Goal: Task Accomplishment & Management: Complete application form

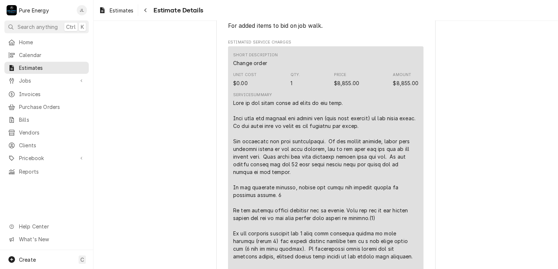
scroll to position [219, 0]
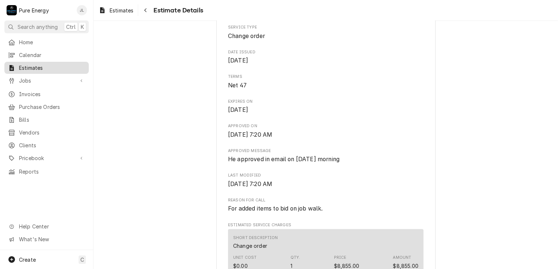
click at [45, 64] on span "Estimates" at bounding box center [52, 68] width 66 height 8
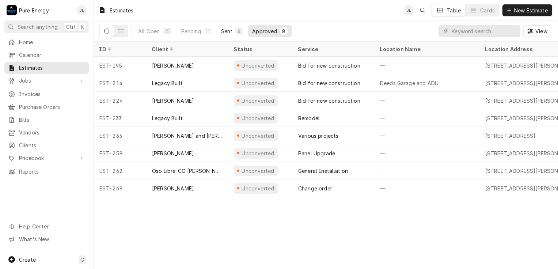
click at [231, 29] on div "Sent" at bounding box center [227, 31] width 12 height 8
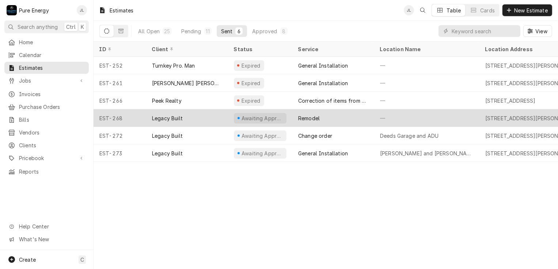
click at [451, 113] on div "—" at bounding box center [426, 118] width 105 height 18
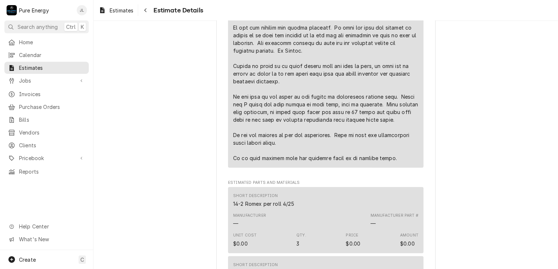
scroll to position [657, 0]
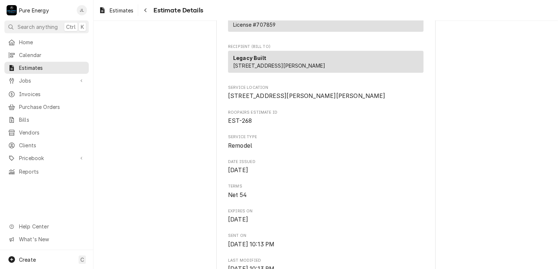
scroll to position [37, 0]
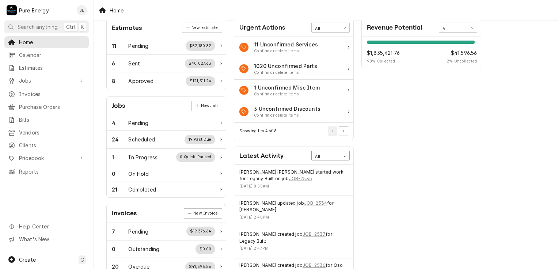
scroll to position [73, 0]
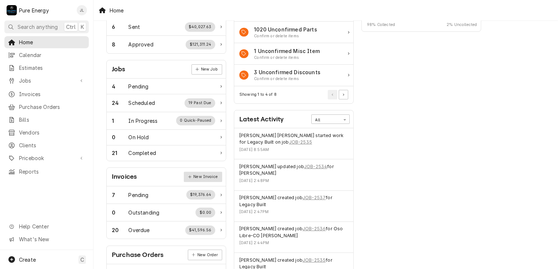
click at [205, 175] on link "New Invoice" at bounding box center [203, 177] width 38 height 10
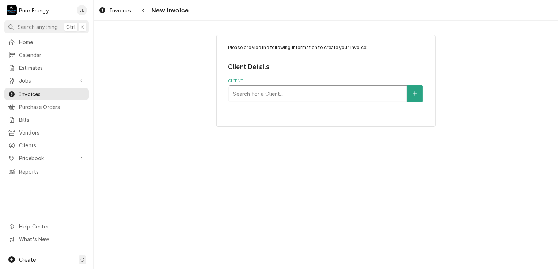
click at [253, 93] on div "Client" at bounding box center [318, 93] width 170 height 13
type input "Legacy"
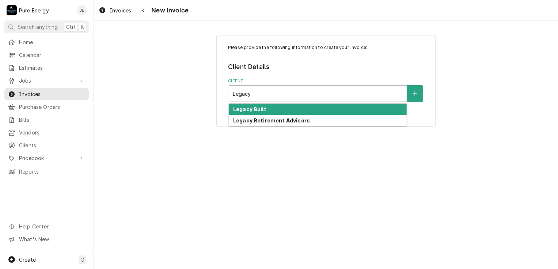
click at [261, 108] on strong "Legacy Built" at bounding box center [249, 109] width 33 height 6
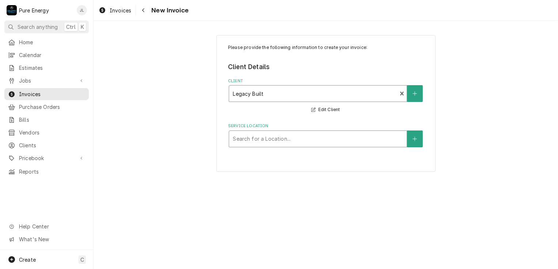
click at [245, 143] on div "Service Location" at bounding box center [318, 138] width 170 height 13
type input "2"
type input "Santa"
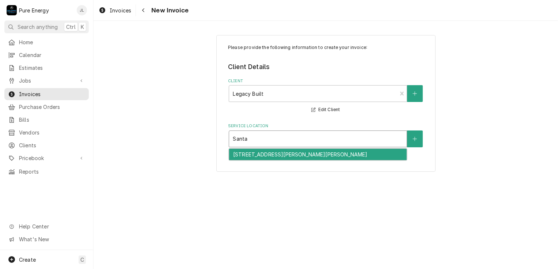
click at [246, 152] on div "[STREET_ADDRESS][PERSON_NAME][PERSON_NAME]" at bounding box center [317, 154] width 177 height 11
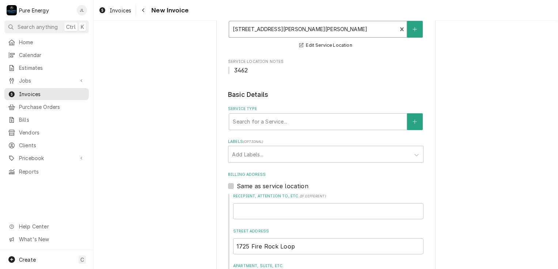
scroll to position [183, 0]
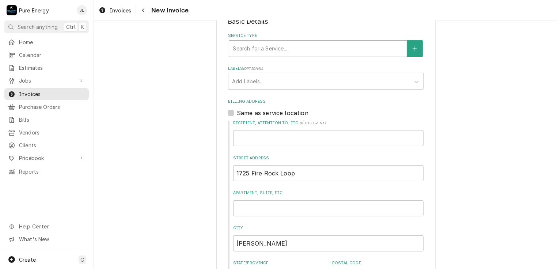
click at [288, 51] on div "Service Type" at bounding box center [318, 48] width 170 height 13
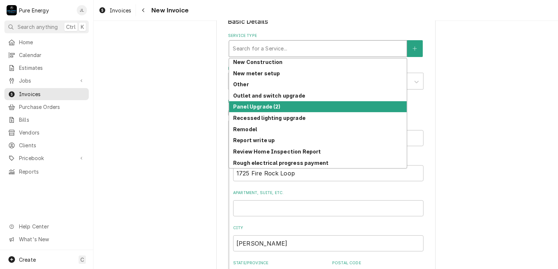
scroll to position [513, 0]
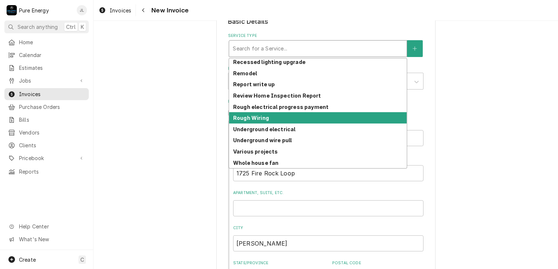
click at [284, 118] on div "Rough Wiring" at bounding box center [317, 117] width 177 height 11
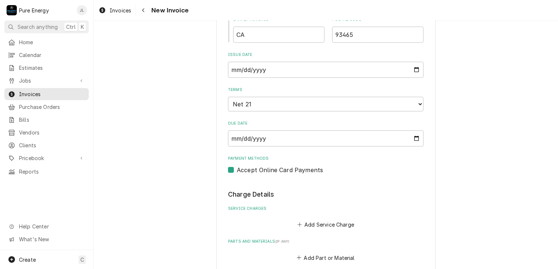
scroll to position [548, 0]
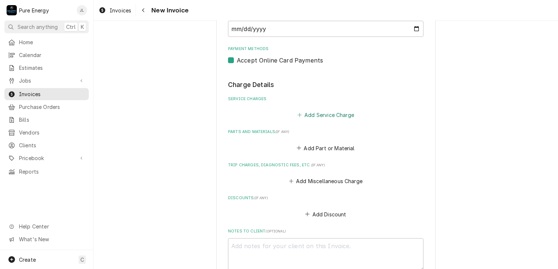
click at [326, 112] on button "Add Service Charge" at bounding box center [325, 115] width 59 height 10
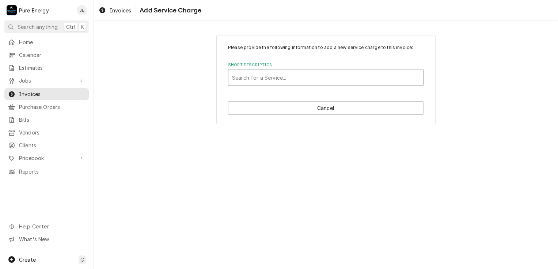
click at [261, 76] on div "Short Description" at bounding box center [325, 77] width 187 height 13
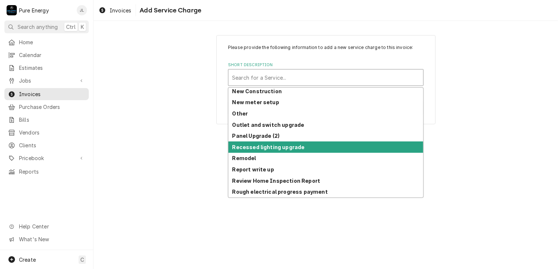
scroll to position [513, 0]
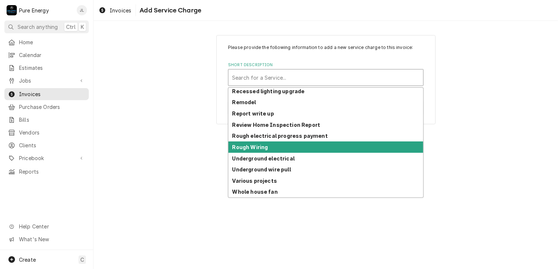
click at [278, 150] on div "Rough Wiring" at bounding box center [325, 146] width 195 height 11
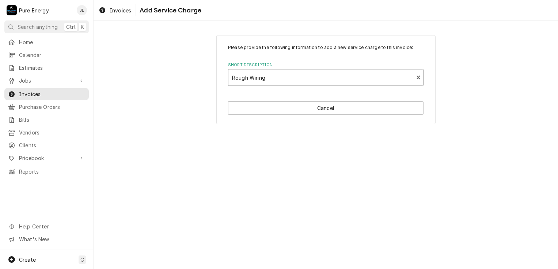
type textarea "x"
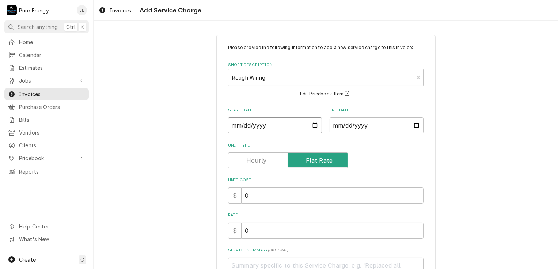
click at [313, 125] on input "Start Date" at bounding box center [275, 125] width 94 height 16
click at [414, 125] on input "End Date" at bounding box center [376, 125] width 94 height 16
type input "2025-08-19"
click at [314, 124] on input "Start Date" at bounding box center [275, 125] width 94 height 16
type textarea "x"
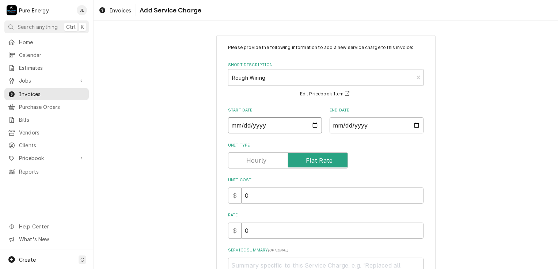
type input "2025-07-29"
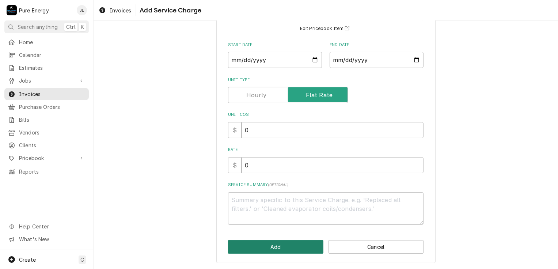
click at [272, 246] on button "Add" at bounding box center [275, 247] width 95 height 14
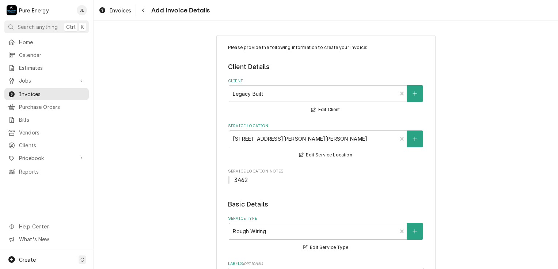
type textarea "x"
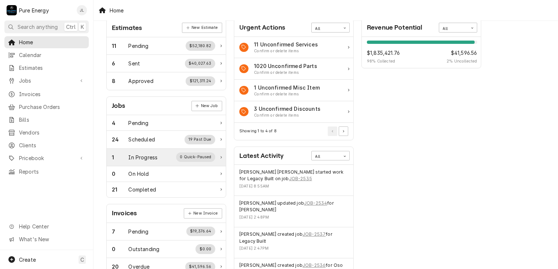
scroll to position [73, 0]
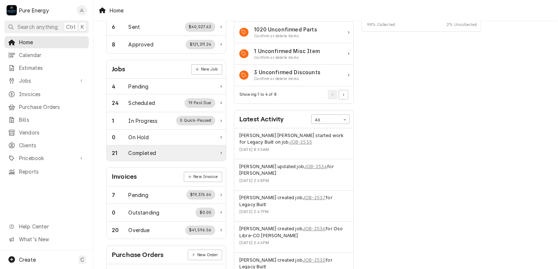
click at [149, 152] on div "Completed" at bounding box center [142, 153] width 27 height 8
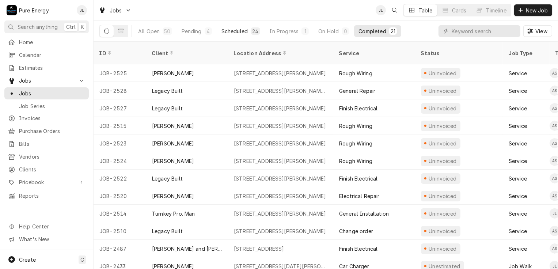
click at [236, 26] on button "Scheduled 24" at bounding box center [240, 31] width 47 height 12
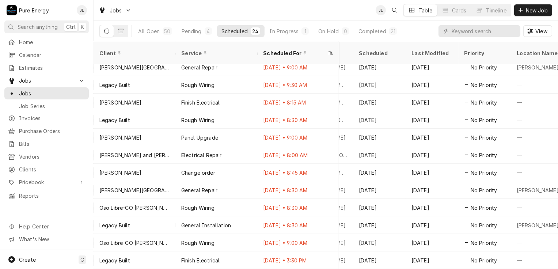
scroll to position [0, 401]
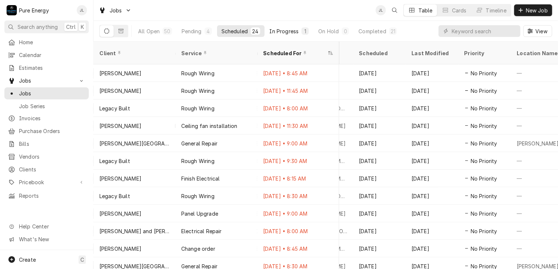
click at [278, 29] on div "In Progress" at bounding box center [283, 31] width 29 height 8
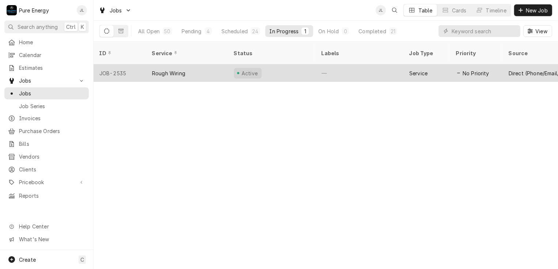
click at [362, 64] on div "—" at bounding box center [359, 73] width 88 height 18
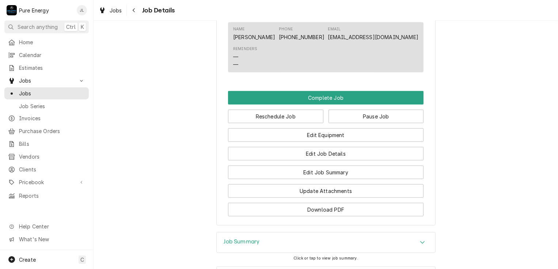
scroll to position [491, 0]
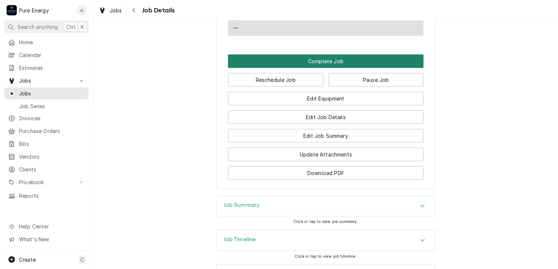
click at [321, 64] on button "Complete Job" at bounding box center [325, 61] width 195 height 14
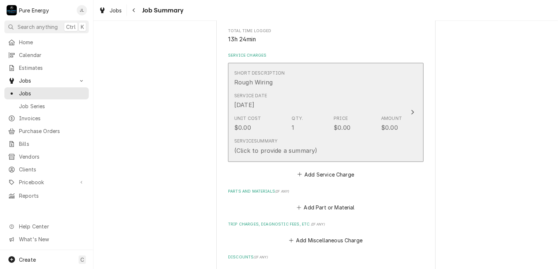
click at [322, 81] on div "Short Description Rough Wiring" at bounding box center [318, 78] width 168 height 23
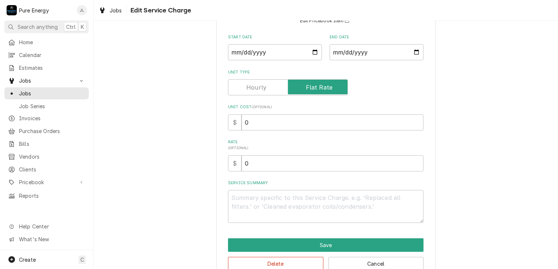
scroll to position [89, 0]
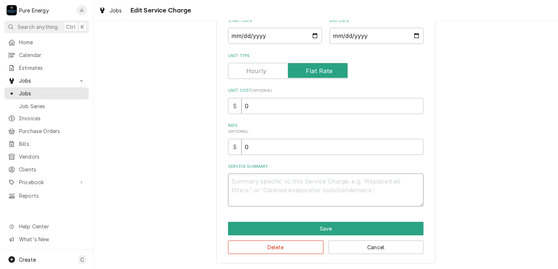
click at [254, 178] on textarea "Service Summary" at bounding box center [325, 189] width 195 height 33
type textarea "x"
type textarea "F"
type textarea "x"
type textarea "FI"
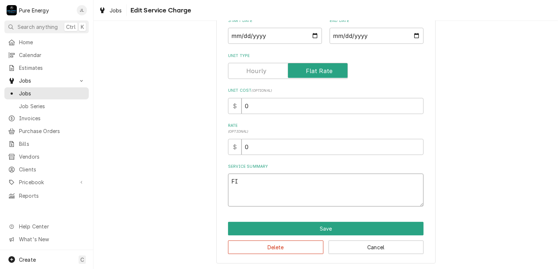
type textarea "x"
type textarea "FIn"
type textarea "x"
type textarea "FI"
type textarea "x"
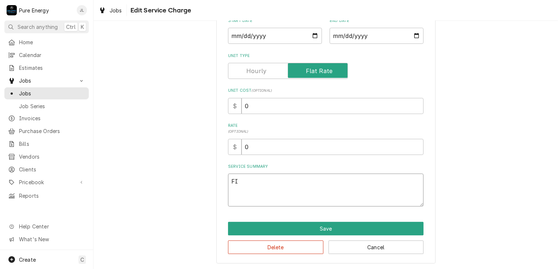
type textarea "F"
type textarea "x"
type textarea "Fi"
type textarea "x"
type textarea "Fin"
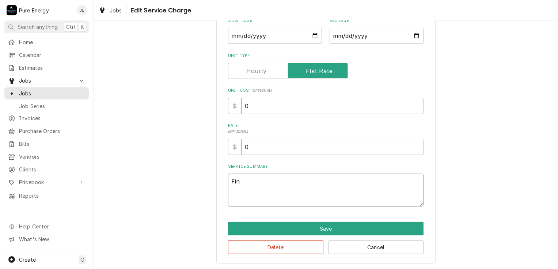
type textarea "x"
type textarea "Fini"
type textarea "x"
type textarea "Finish"
type textarea "x"
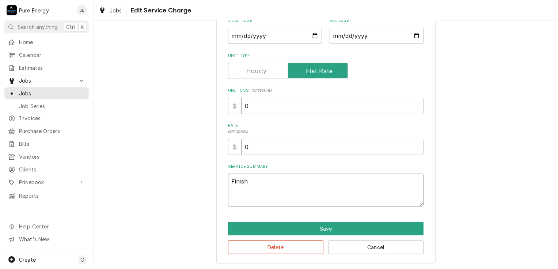
type textarea "Finishe"
type textarea "x"
type textarea "Finished"
type textarea "x"
type textarea "Finished."
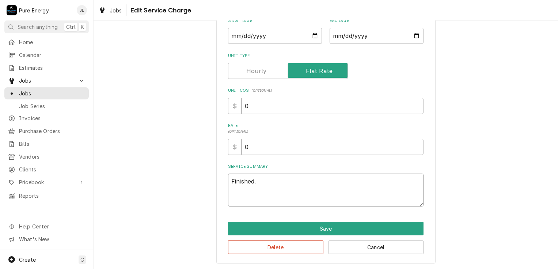
type textarea "x"
type textarea "Finished."
type textarea "x"
type textarea "Finished. O"
type textarea "x"
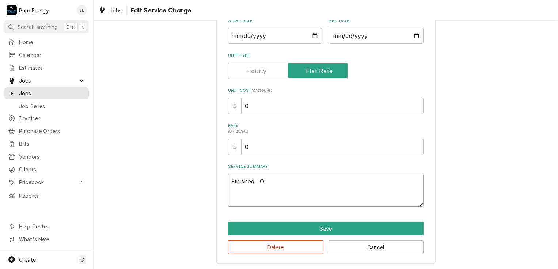
type textarea "Finished. On"
type textarea "x"
type textarea "Finished. On"
type textarea "x"
type textarea "Finished. On s"
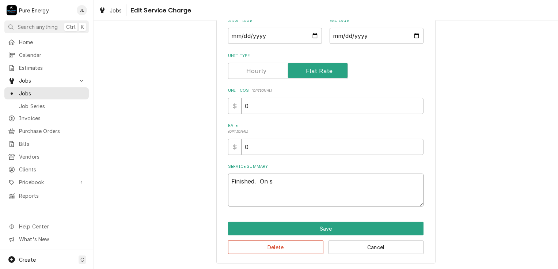
type textarea "x"
type textarea "Finished. On si"
type textarea "x"
type textarea "Finished. On sit"
type textarea "x"
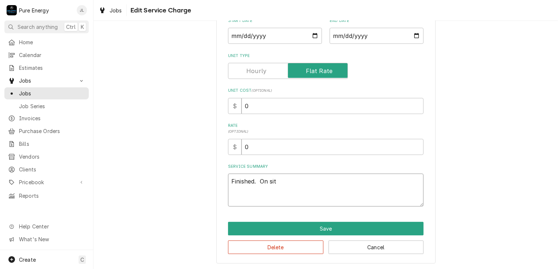
type textarea "Finished. On site"
type textarea "x"
type textarea "Finished. On site"
type textarea "x"
type textarea "Finished. On site 8"
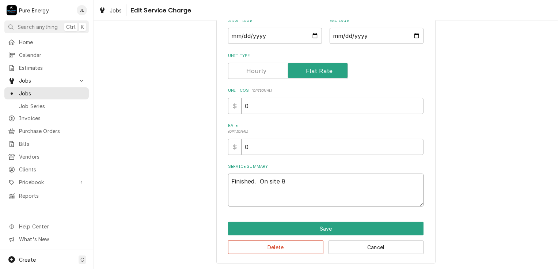
type textarea "x"
type textarea "Finished. On site 8 h"
type textarea "x"
type textarea "Finished. On site 8 ho"
type textarea "x"
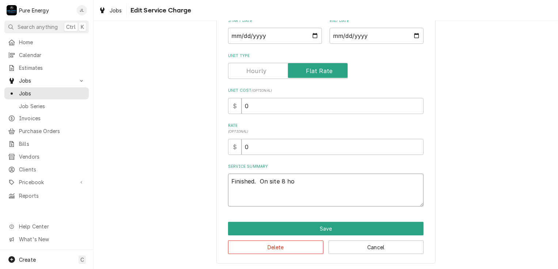
type textarea "Finished. On site 8 hou"
type textarea "x"
type textarea "Finished. On site 8 hour"
type textarea "x"
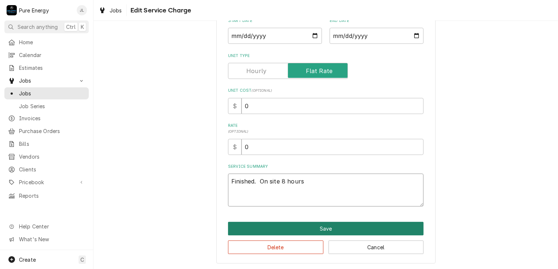
type textarea "Finished. On site 8 hours"
click at [265, 225] on button "Save" at bounding box center [325, 229] width 195 height 14
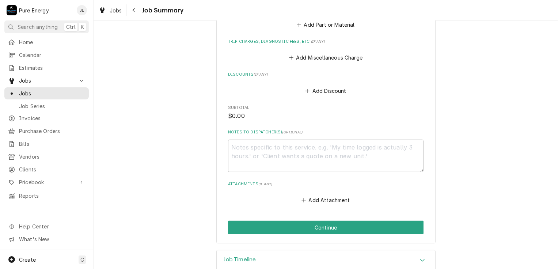
scroll to position [343, 0]
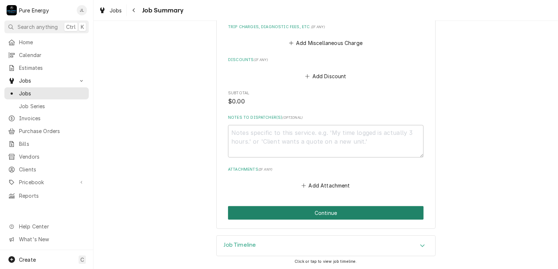
click at [332, 212] on button "Continue" at bounding box center [325, 213] width 195 height 14
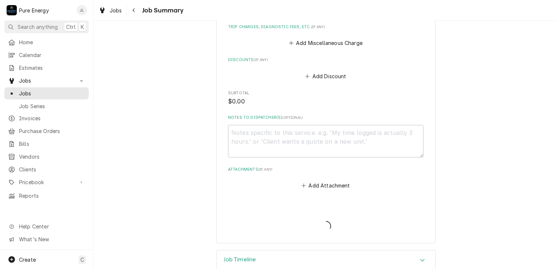
type textarea "x"
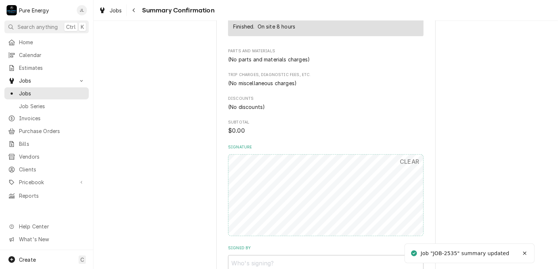
scroll to position [329, 0]
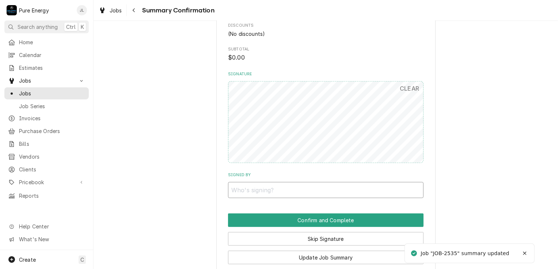
click at [265, 191] on input "Signed By" at bounding box center [325, 190] width 195 height 16
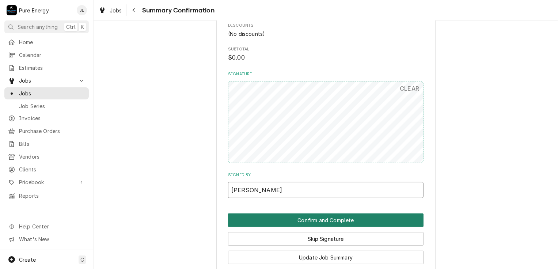
type input "[PERSON_NAME]"
click at [276, 221] on button "Confirm and Complete" at bounding box center [325, 220] width 195 height 14
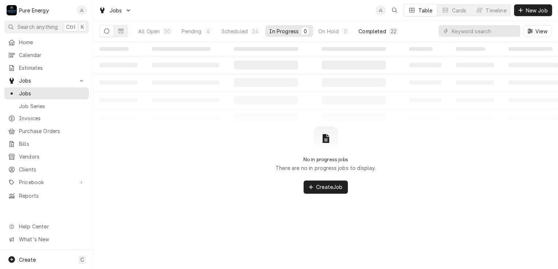
click at [367, 29] on div "Completed" at bounding box center [371, 31] width 27 height 8
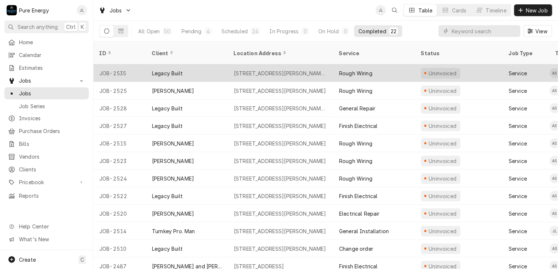
click at [304, 69] on div "[STREET_ADDRESS][PERSON_NAME][PERSON_NAME]" at bounding box center [280, 73] width 93 height 8
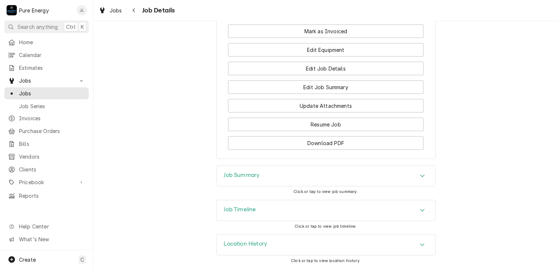
scroll to position [509, 0]
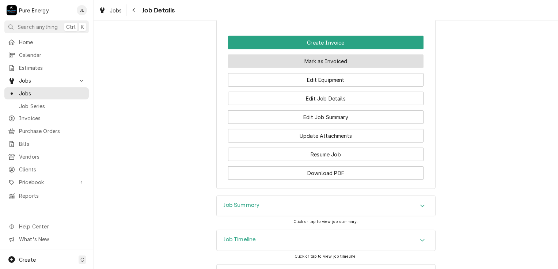
click at [318, 68] on button "Mark as Invoiced" at bounding box center [325, 61] width 195 height 14
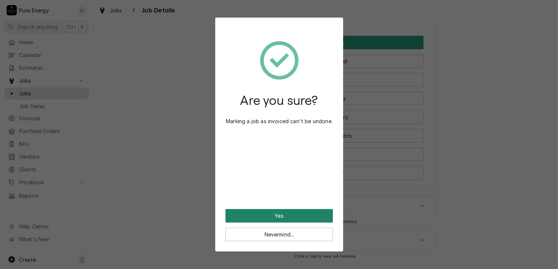
click at [292, 213] on button "Yes" at bounding box center [278, 216] width 107 height 14
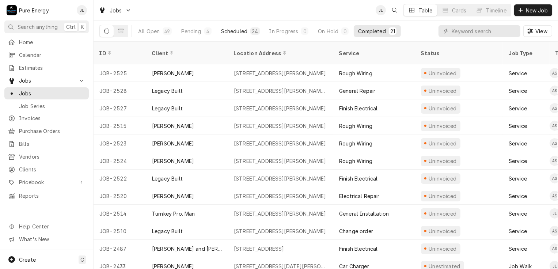
click at [236, 28] on div "Scheduled" at bounding box center [234, 31] width 26 height 8
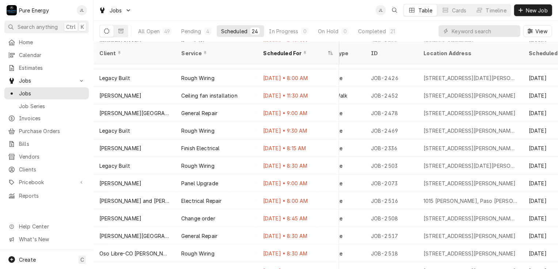
scroll to position [30, 240]
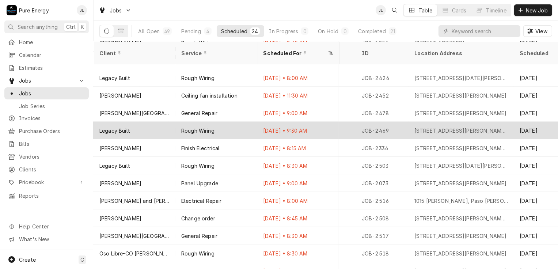
click at [348, 122] on div "Service" at bounding box center [332, 131] width 47 height 18
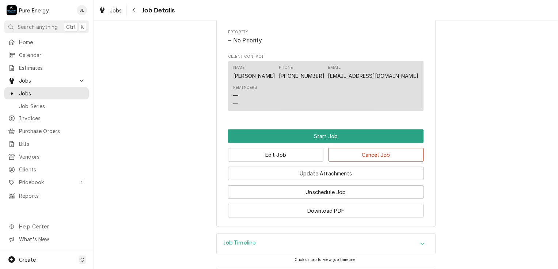
scroll to position [406, 0]
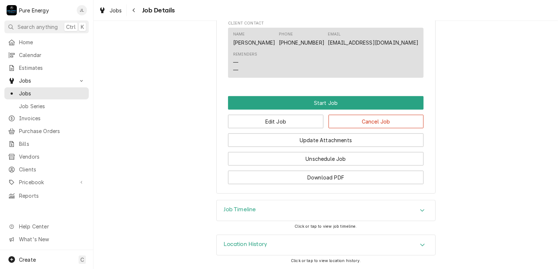
drag, startPoint x: 306, startPoint y: 86, endPoint x: 305, endPoint y: 81, distance: 4.8
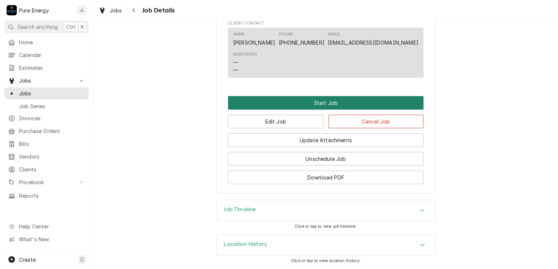
click at [295, 104] on button "Start Job" at bounding box center [325, 103] width 195 height 14
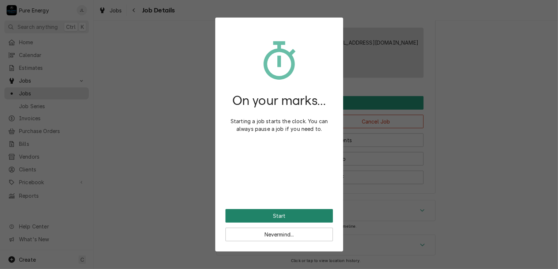
click at [276, 211] on button "Start" at bounding box center [278, 216] width 107 height 14
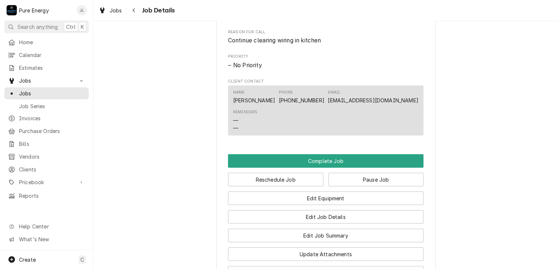
scroll to position [475, 0]
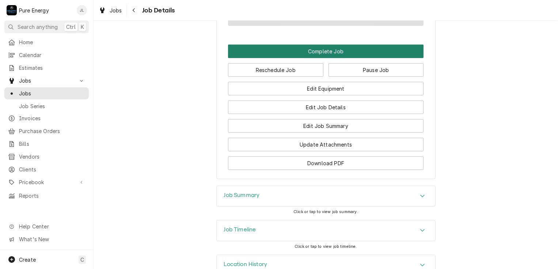
click at [326, 56] on button "Complete Job" at bounding box center [325, 52] width 195 height 14
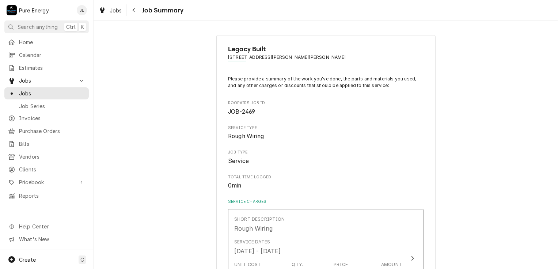
scroll to position [183, 0]
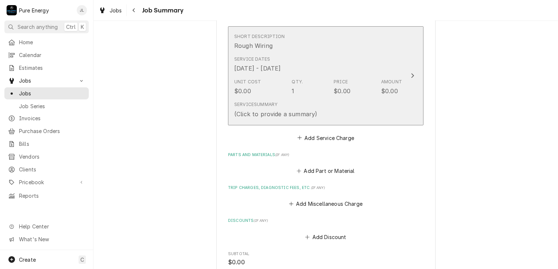
click at [326, 55] on div "Service Dates [DATE] - [DATE]" at bounding box center [318, 64] width 168 height 23
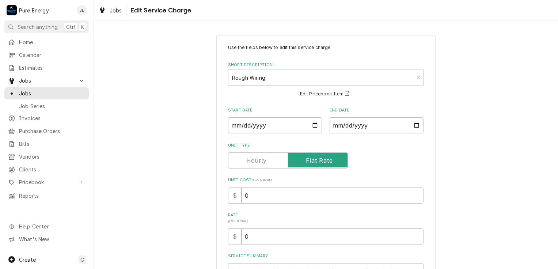
scroll to position [89, 0]
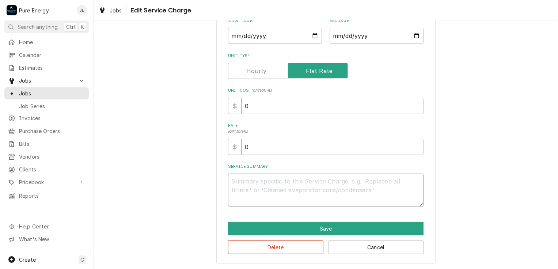
click at [241, 184] on textarea "Service Summary" at bounding box center [325, 189] width 195 height 33
type textarea "x"
type textarea "S"
type textarea "x"
type textarea "Sel"
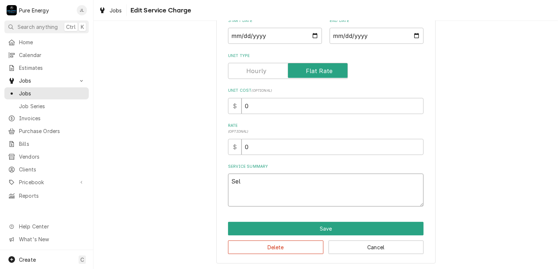
type textarea "x"
type textarea "Self"
type textarea "x"
type textarea "Self."
type textarea "x"
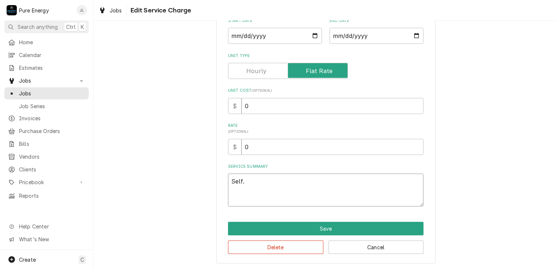
type textarea "Self."
type textarea "x"
type textarea "Self."
type textarea "x"
type textarea "Self. 4"
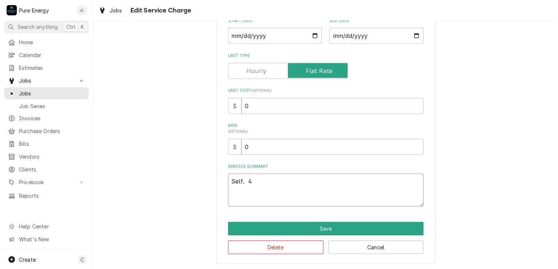
type textarea "x"
type textarea "Self. 4"
type textarea "x"
type textarea "Self. 4 h"
type textarea "x"
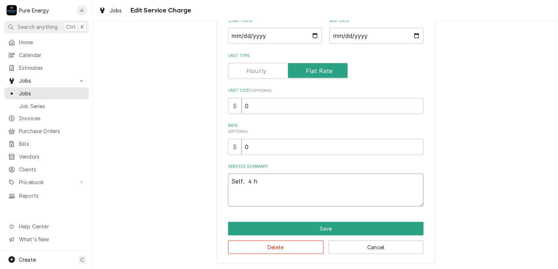
type textarea "Self. 4 ho"
type textarea "x"
type textarea "Self. 4 hou"
type textarea "x"
type textarea "Self. 4 hour"
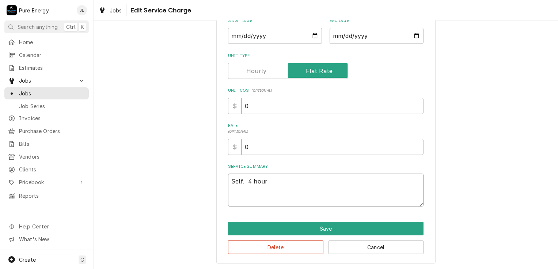
type textarea "x"
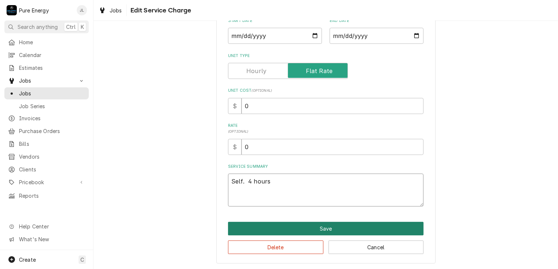
type textarea "Self. 4 hours"
click at [285, 229] on button "Save" at bounding box center [325, 229] width 195 height 14
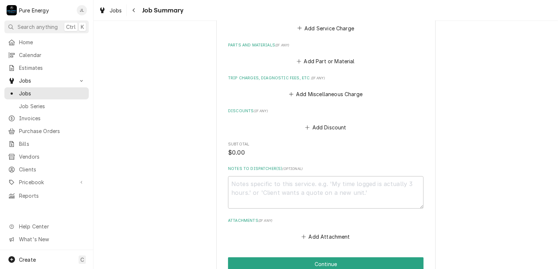
scroll to position [343, 0]
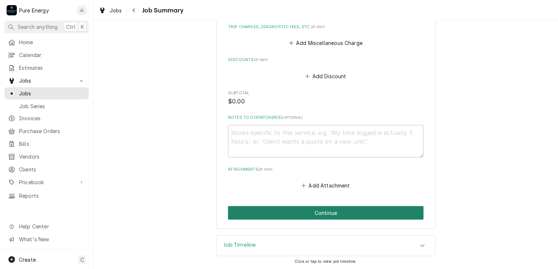
click at [319, 208] on button "Continue" at bounding box center [325, 213] width 195 height 14
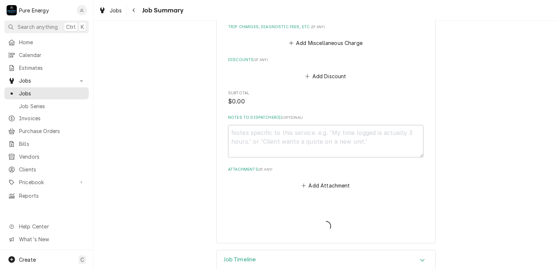
type textarea "x"
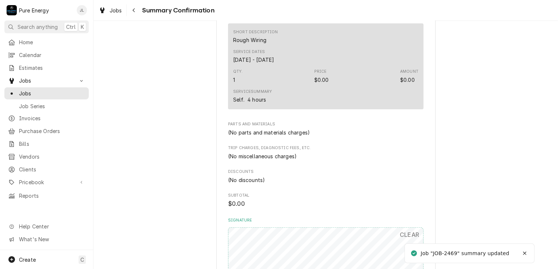
scroll to position [329, 0]
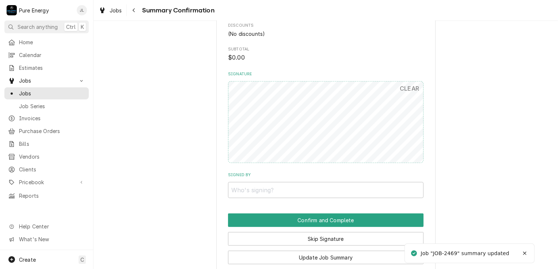
click at [289, 187] on input "Signed By" at bounding box center [325, 190] width 195 height 16
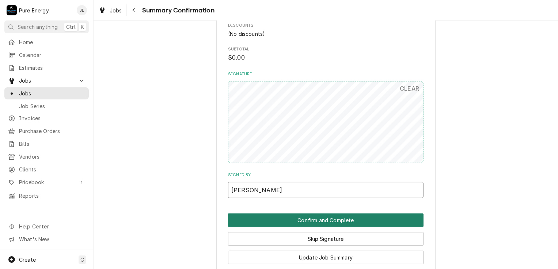
type input "[PERSON_NAME]"
click at [292, 218] on button "Confirm and Complete" at bounding box center [325, 220] width 195 height 14
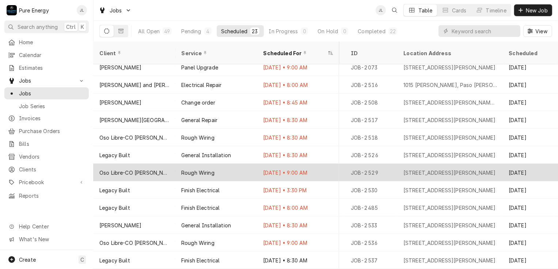
scroll to position [0, 251]
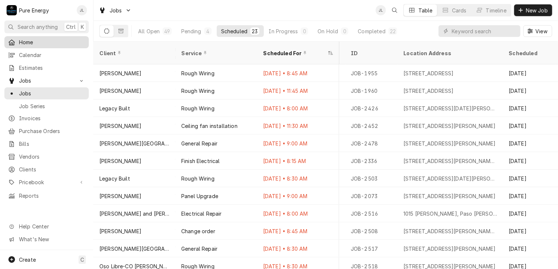
click at [40, 38] on span "Home" at bounding box center [52, 42] width 66 height 8
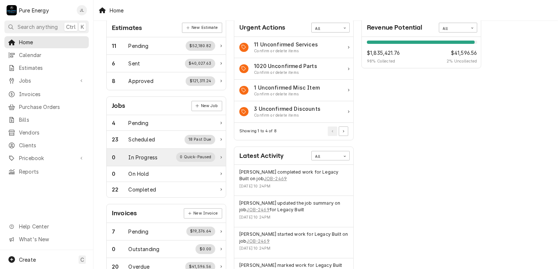
scroll to position [73, 0]
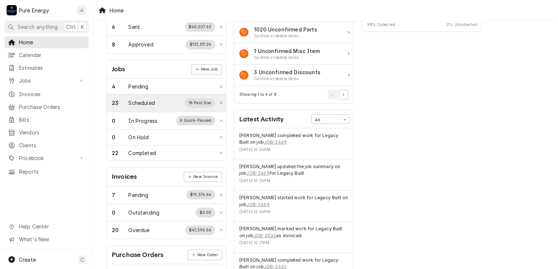
click at [149, 100] on div "Scheduled" at bounding box center [142, 103] width 26 height 8
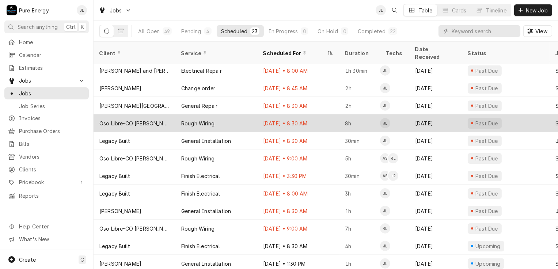
scroll to position [195, 0]
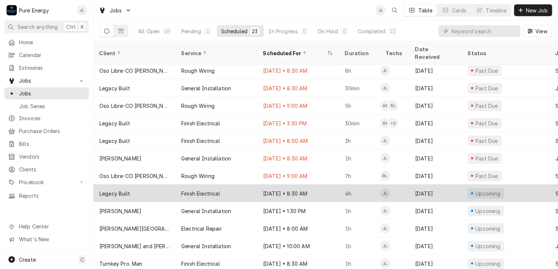
click at [245, 184] on div "Finish Electrical" at bounding box center [216, 193] width 82 height 18
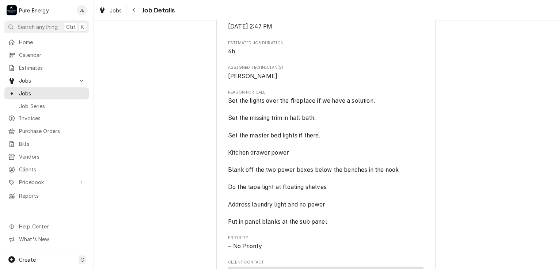
scroll to position [292, 0]
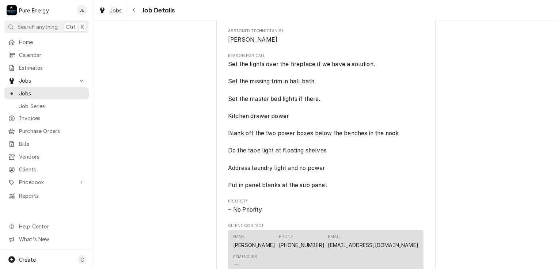
click at [379, 72] on span "Set the lights over the fireplace if we have a solution. Set the missing trim i…" at bounding box center [325, 124] width 195 height 129
click at [376, 70] on span "Set the lights over the fireplace if we have a solution. Set the missing trim i…" at bounding box center [314, 125] width 172 height 128
click at [375, 73] on span "Set the lights over the fireplace if we have a solution. Set the missing trim i…" at bounding box center [314, 125] width 172 height 128
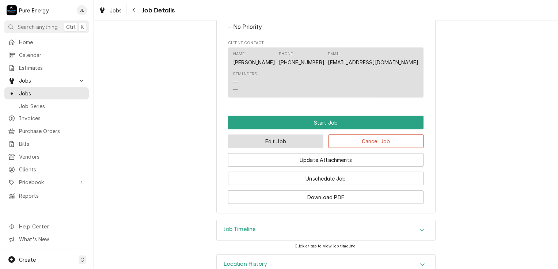
click at [302, 148] on button "Edit Job" at bounding box center [275, 141] width 95 height 14
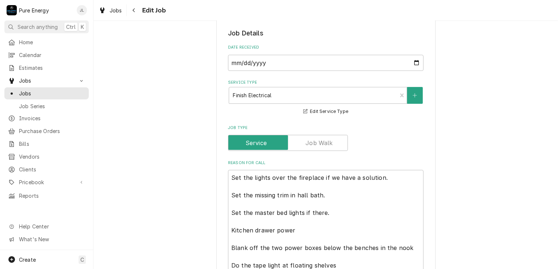
scroll to position [183, 0]
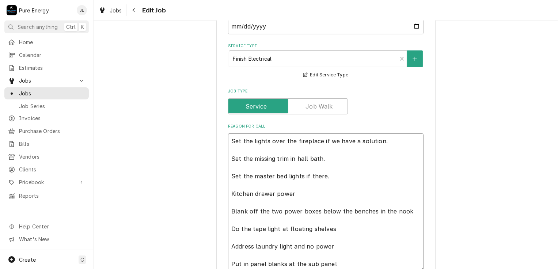
drag, startPoint x: 383, startPoint y: 141, endPoint x: 228, endPoint y: 139, distance: 154.8
click at [228, 139] on textarea "Set the lights over the fireplace if we have a solution. Set the missing trim i…" at bounding box center [325, 202] width 195 height 138
type textarea "x"
type textarea "B Set the missing trim in hall bath. Set the master bed lights if there. Kitche…"
type textarea "x"
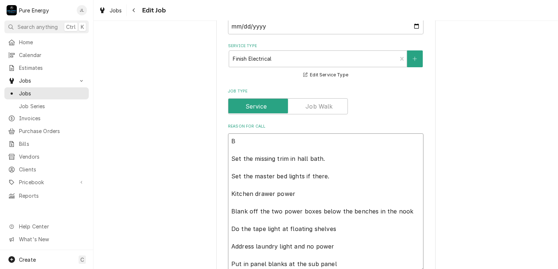
type textarea "Bl Set the missing trim in hall bath. Set the master bed lights if there. Kitch…"
type textarea "x"
type textarea "Bla Set the missing trim in hall bath. Set the master bed lights if there. Kitc…"
type textarea "x"
type textarea "Blan Set the missing trim in hall bath. Set the master bed lights if there. Kit…"
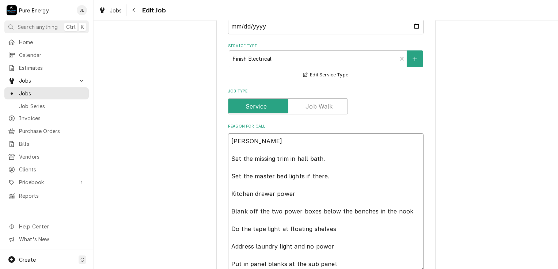
type textarea "x"
type textarea "Blank Set the missing trim in hall bath. Set the master bed lights if there. Ki…"
type textarea "x"
type textarea "Blank Set the missing trim in hall bath. Set the master bed lights if there. Ki…"
type textarea "x"
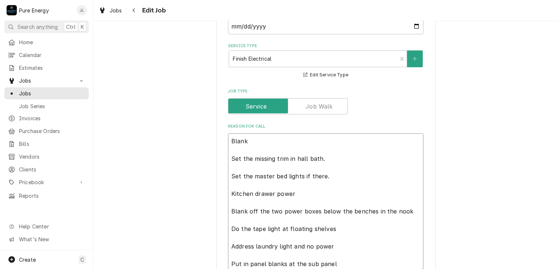
type textarea "Blank o Set the missing trim in hall bath. Set the master bed lights if there. …"
type textarea "x"
type textarea "Blank of Set the missing trim in hall bath. Set the master bed lights if there.…"
type textarea "x"
type textarea "Blank off Set the missing trim in hall bath. Set the master bed lights if there…"
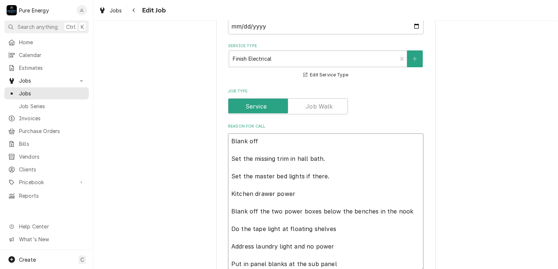
type textarea "x"
type textarea "Blank off Set the missing trim in hall bath. Set the master bed lights if there…"
type textarea "x"
type textarea "Blank off t Set the missing trim in hall bath. Set the master bed lights if the…"
type textarea "x"
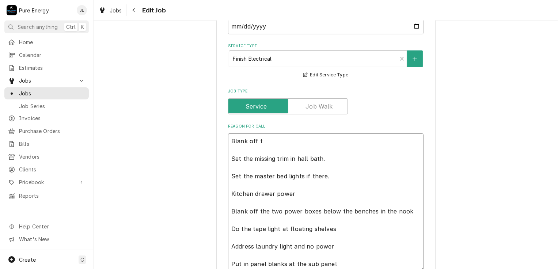
type textarea "Blank off th Set the missing trim in hall bath. Set the master bed lights if th…"
type textarea "x"
type textarea "Blank off the Set the missing trim in hall bath. Set the master bed lights if t…"
type textarea "x"
type textarea "Blank off the Set the missing trim in hall bath. Set the master bed lights if t…"
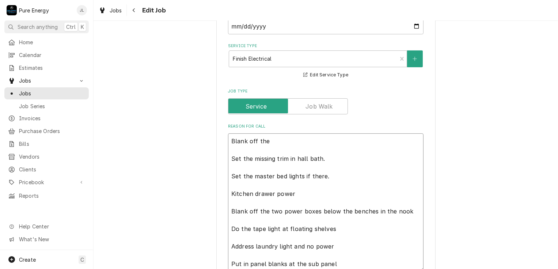
type textarea "x"
type textarea "Blank off the l Set the missing trim in hall bath. Set the master bed lights if…"
type textarea "x"
type textarea "Blank off the li Set the missing trim in hall bath. Set the master bed lights i…"
type textarea "x"
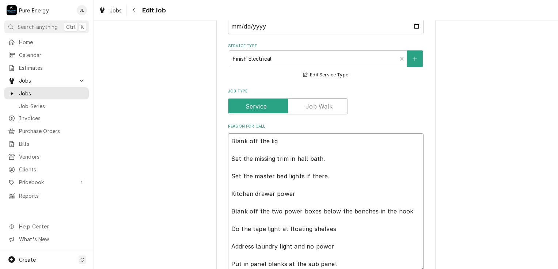
type textarea "Blank off the ligh Set the missing trim in hall bath. Set the master bed lights…"
type textarea "x"
type textarea "Blank off the light Set the missing trim in hall bath. Set the master bed light…"
type textarea "x"
type textarea "Blank off the lights Set the missing trim in hall bath. Set the master bed ligh…"
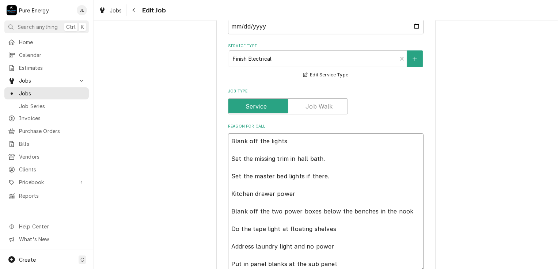
type textarea "x"
type textarea "Blank off the lights o Set the missing trim in hall bath. Set the master bed li…"
type textarea "x"
type textarea "Blank off the lights ov Set the missing trim in hall bath. Set the master bed l…"
type textarea "x"
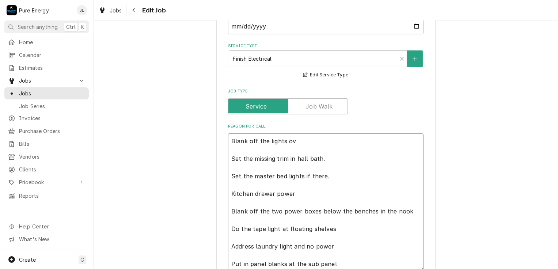
type textarea "Blank off the lights ove Set the missing trim in hall bath. Set the master bed …"
type textarea "x"
type textarea "Blank off the lights over Set the missing trim in hall bath. Set the master bed…"
type textarea "x"
type textarea "Blank off the lights over Set the missing trim in hall bath. Set the master bed…"
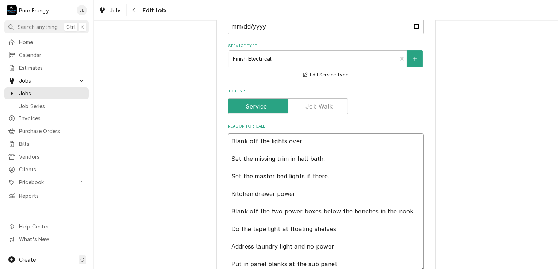
type textarea "x"
type textarea "Blank off the lights over th Set the missing trim in hall bath. Set the master …"
type textarea "x"
type textarea "Blank off the lights over the Set the missing trim in hall bath. Set the master…"
type textarea "x"
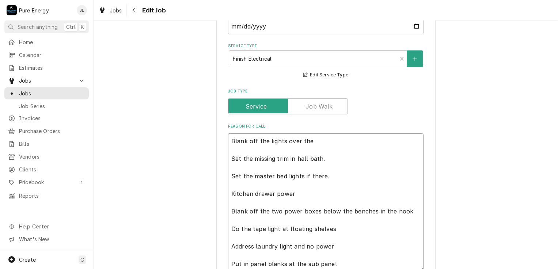
type textarea "Blank off the lights over the f Set the missing trim in hall bath. Set the mast…"
type textarea "x"
type textarea "Blank off the lights over the fi Set the missing trim in hall bath. Set the mas…"
type textarea "x"
type textarea "Blank off the lights over the fir Set the missing trim in hall bath. Set the ma…"
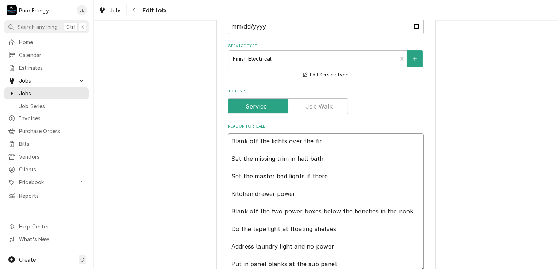
type textarea "x"
type textarea "Blank off the lights over the fire Set the missing trim in hall bath. Set the m…"
type textarea "x"
type textarea "Blank off the lights over the firep Set the missing trim in hall bath. Set the …"
type textarea "x"
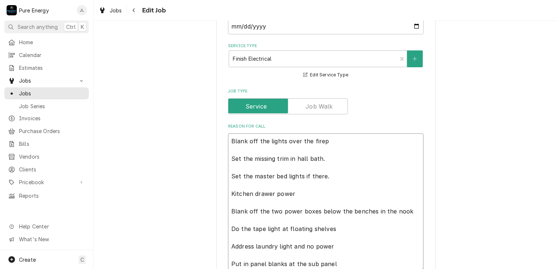
type textarea "Blank off the lights over the firepl Set the missing trim in hall bath. Set the…"
type textarea "x"
type textarea "Blank off the lights over the firepla Set the missing trim in hall bath. Set th…"
type textarea "x"
type textarea "Blank off the lights over the fireplac Set the missing trim in hall bath. Set t…"
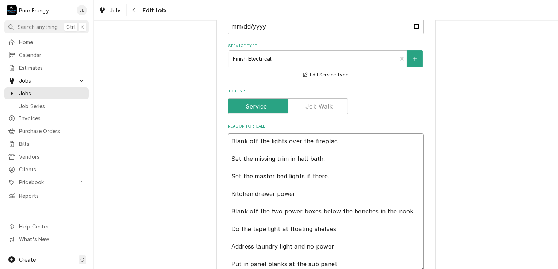
type textarea "x"
type textarea "Blank off the lights over the fireplace Set the missing trim in hall bath. Set …"
type textarea "x"
type textarea "Blank off the lights over the fireplace. Set the missing trim in hall bath. Set…"
type textarea "x"
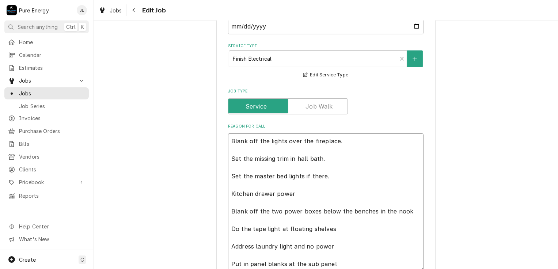
type textarea "Blank off the lights over the fireplace. Set the missing trim in hall bath. Set…"
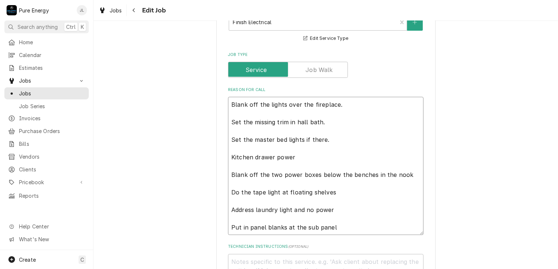
drag, startPoint x: 327, startPoint y: 140, endPoint x: 228, endPoint y: 142, distance: 99.0
click at [228, 142] on textarea "Blank off the lights over the fireplace. Set the missing trim in hall bath. Set…" at bounding box center [325, 166] width 195 height 138
type textarea "x"
type textarea "Blank off the lights over the fireplace. Set the missing trim in hall bath. B K…"
type textarea "x"
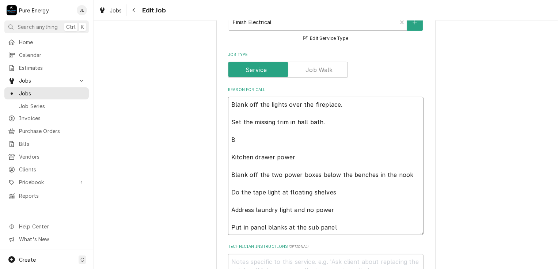
type textarea "Blank off the lights over the fireplace. Set the missing trim in hall bath. Ba …"
type textarea "x"
type textarea "Blank off the lights over the fireplace. Set the missing trim in hall bath. Ban…"
type textarea "x"
type textarea "Blank off the lights over the fireplace. Set the missing trim in hall bath. Ba …"
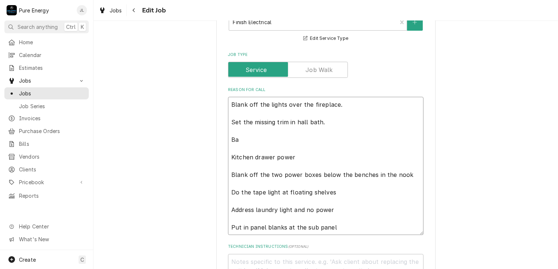
type textarea "x"
type textarea "Blank off the lights over the fireplace. Set the missing trim in hall bath. B K…"
type textarea "x"
type textarea "Blank off the lights over the fireplace. Set the missing trim in hall bath. Bl …"
type textarea "x"
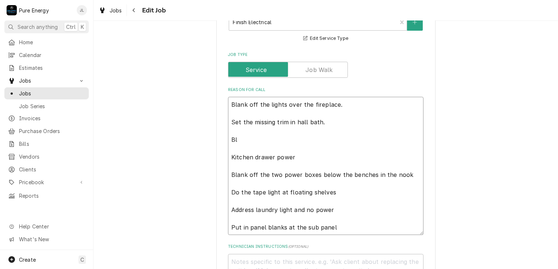
type textarea "Blank off the lights over the fireplace. Set the missing trim in hall bath. Bla…"
type textarea "x"
type textarea "Blank off the lights over the fireplace. Set the missing trim in hall bath. Bla…"
type textarea "x"
type textarea "Blank off the lights over the fireplace. Set the missing trim in hall bath. Bla…"
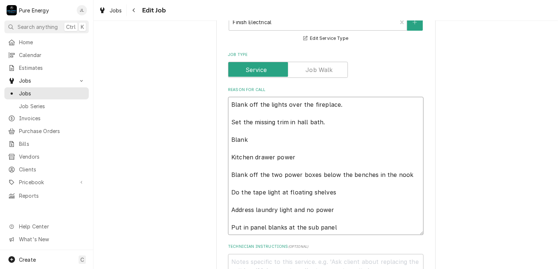
type textarea "x"
type textarea "Blank off the lights over the fireplace. Set the missing trim in hall bath. Bla…"
type textarea "x"
type textarea "Blank off the lights over the fireplace. Set the missing trim in hall bath. Bla…"
type textarea "x"
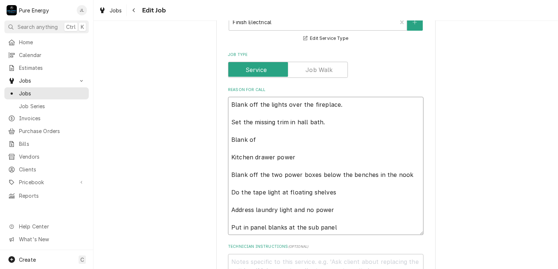
type textarea "Blank off the lights over the fireplace. Set the missing trim in hall bath. Bla…"
type textarea "x"
type textarea "Blank off the lights over the fireplace. Set the missing trim in hall bath. Bla…"
type textarea "x"
type textarea "Blank off the lights over the fireplace. Set the missing trim in hall bath. Bla…"
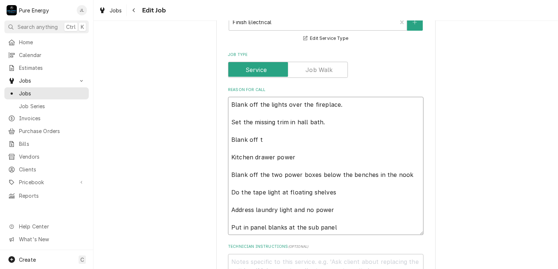
type textarea "x"
type textarea "Blank off the lights over the fireplace. Set the missing trim in hall bath. Bla…"
type textarea "x"
type textarea "Blank off the lights over the fireplace. Set the missing trim in hall bath. Bla…"
type textarea "x"
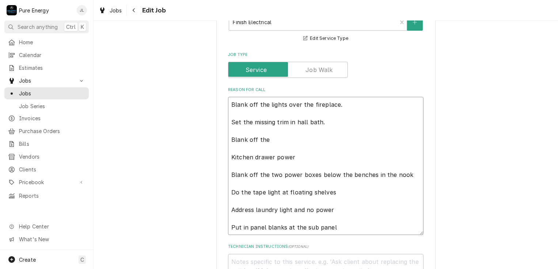
type textarea "Blank off the lights over the fireplace. Set the missing trim in hall bath. Bla…"
type textarea "x"
type textarea "Blank off the lights over the fireplace. Set the missing trim in hall bath. Bla…"
type textarea "x"
type textarea "Blank off the lights over the fireplace. Set the missing trim in hall bath. Bla…"
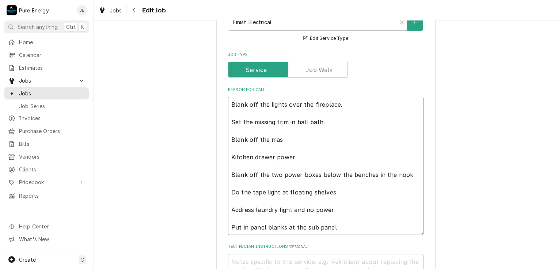
type textarea "x"
type textarea "Blank off the lights over the fireplace. Set the missing trim in hall bath. Bla…"
type textarea "x"
type textarea "Blank off the lights over the fireplace. Set the missing trim in hall bath. Bla…"
type textarea "x"
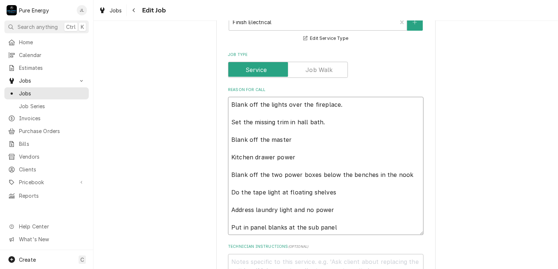
type textarea "Blank off the lights over the fireplace. Set the missing trim in hall bath. Bla…"
type textarea "x"
type textarea "Blank off the lights over the fireplace. Set the missing trim in hall bath. Bla…"
type textarea "x"
type textarea "Blank off the lights over the fireplace. Set the missing trim in hall bath. Bla…"
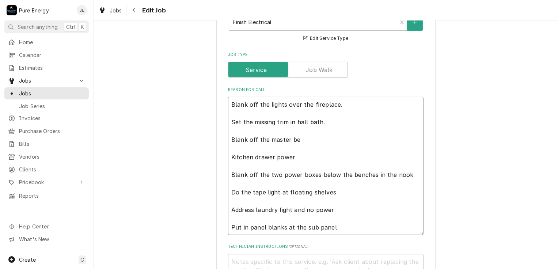
type textarea "x"
type textarea "Blank off the lights over the fireplace. Set the missing trim in hall bath. Bla…"
type textarea "x"
type textarea "Blank off the lights over the fireplace. Set the missing trim in hall bath. Bla…"
type textarea "x"
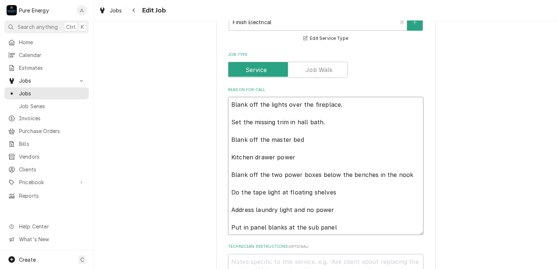
type textarea "Blank off the lights over the fireplace. Set the missing trim in hall bath. Bla…"
type textarea "x"
type textarea "Blank off the lights over the fireplace. Set the missing trim in hall bath. Bla…"
type textarea "x"
type textarea "Blank off the lights over the fireplace. Set the missing trim in hall bath. Bla…"
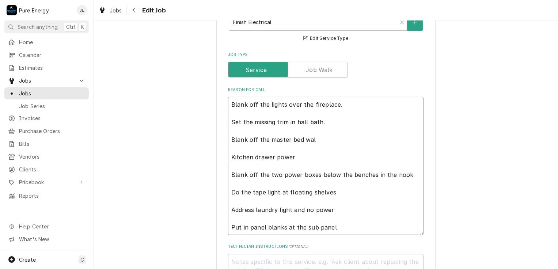
type textarea "x"
type textarea "Blank off the lights over the fireplace. Set the missing trim in hall bath. Bla…"
type textarea "x"
type textarea "Blank off the lights over the fireplace. Set the missing trim in hall bath. Bla…"
type textarea "x"
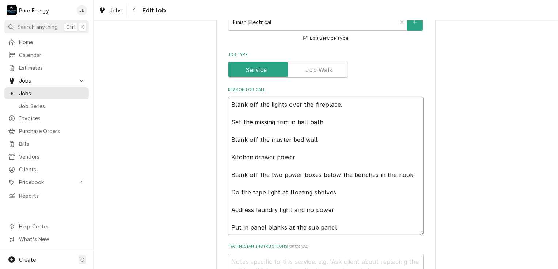
type textarea "Blank off the lights over the fireplace. Set the missing trim in hall bath. Bla…"
type textarea "x"
type textarea "Blank off the lights over the fireplace. Set the missing trim in hall bath. Bla…"
type textarea "x"
type textarea "Blank off the lights over the fireplace. Set the missing trim in hall bath. Bla…"
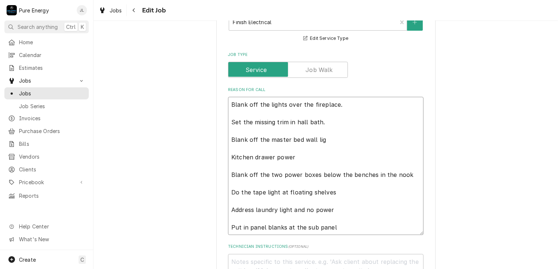
type textarea "x"
type textarea "Blank off the lights over the fireplace. Set the missing trim in hall bath. Bla…"
type textarea "x"
type textarea "Blank off the lights over the fireplace. Set the missing trim in hall bath. Bla…"
type textarea "x"
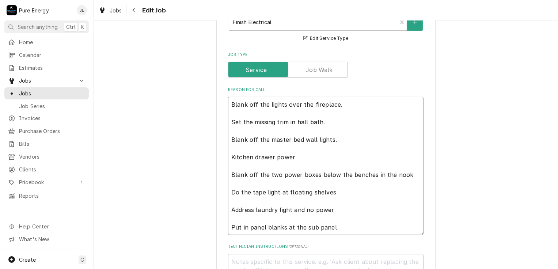
type textarea "Blank off the lights over the fireplace. Set the missing trim in hall bath. Bla…"
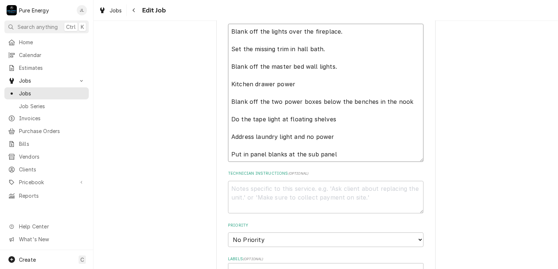
scroll to position [256, 0]
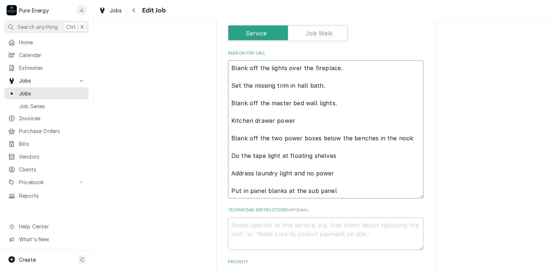
type textarea "x"
type textarea "Blank off the lights over the fireplace. Set the missing trim in hall bath. Bla…"
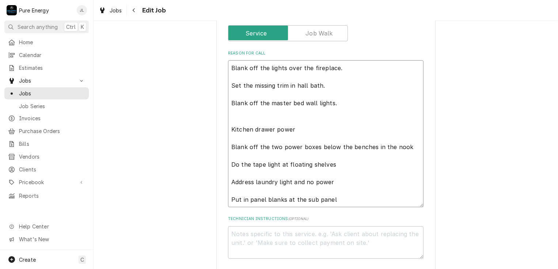
type textarea "x"
type textarea "Blank off the lights over the fireplace. Set the missing trim in hall bath. Bla…"
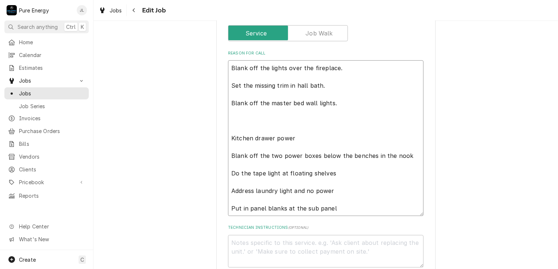
type textarea "x"
type textarea "Blank off the lights over the fireplace. Set the missing trim in hall bath. Bla…"
type textarea "x"
type textarea "Blank off the lights over the fireplace. Set the missing trim in hall bath. Bla…"
type textarea "x"
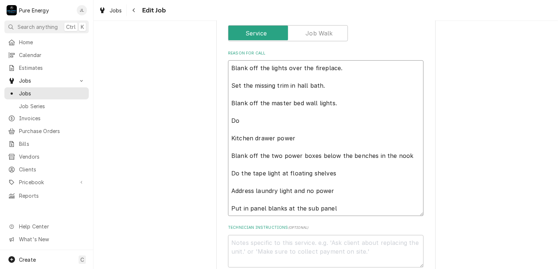
type textarea "Blank off the lights over the fireplace. Set the missing trim in hall bath. Bla…"
type textarea "x"
type textarea "Blank off the lights over the fireplace. Set the missing trim in hall bath. Bla…"
type textarea "x"
type textarea "Blank off the lights over the fireplace. Set the missing trim in hall bath. Bla…"
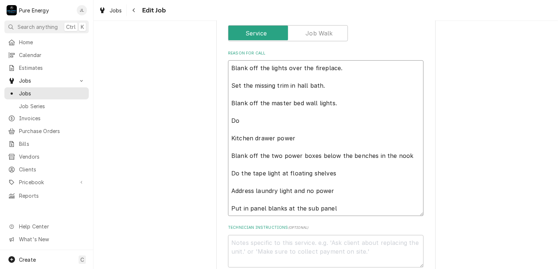
type textarea "x"
type textarea "Blank off the lights over the fireplace. Set the missing trim in hall bath. Bla…"
type textarea "x"
type textarea "Blank off the lights over the fireplace. Set the missing trim in hall bath. Bla…"
type textarea "x"
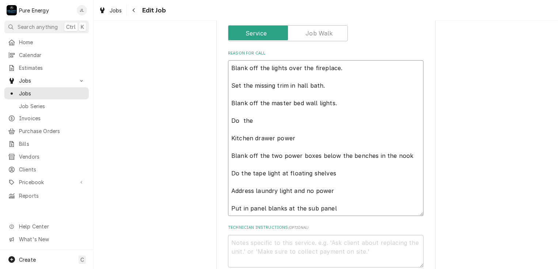
type textarea "Blank off the lights over the fireplace. Set the missing trim in hall bath. Bla…"
type textarea "x"
type textarea "Blank off the lights over the fireplace. Set the missing trim in hall bath. Bla…"
type textarea "x"
type textarea "Blank off the lights over the fireplace. Set the missing trim in hall bath. Bla…"
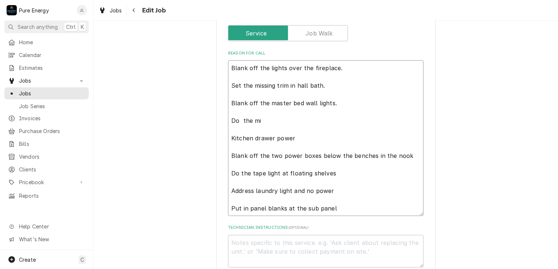
type textarea "x"
type textarea "Blank off the lights over the fireplace. Set the missing trim in hall bath. Bla…"
type textarea "x"
type textarea "Blank off the lights over the fireplace. Set the missing trim in hall bath. Bla…"
type textarea "x"
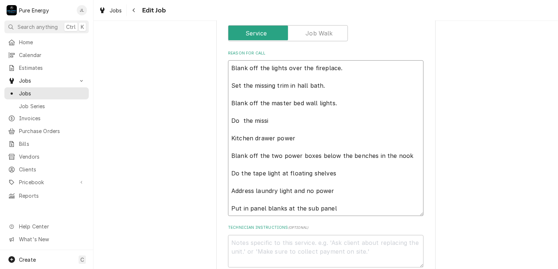
type textarea "Blank off the lights over the fireplace. Set the missing trim in hall bath. Bla…"
type textarea "x"
type textarea "Blank off the lights over the fireplace. Set the missing trim in hall bath. Bla…"
type textarea "x"
type textarea "Blank off the lights over the fireplace. Set the missing trim in hall bath. Bla…"
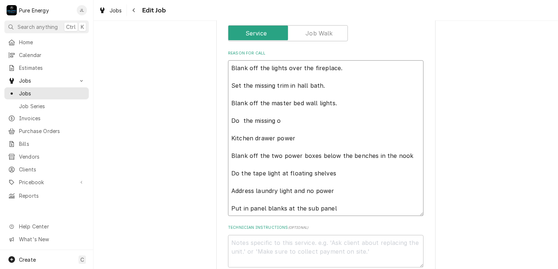
type textarea "x"
type textarea "Blank off the lights over the fireplace. Set the missing trim in hall bath. Bla…"
type textarea "x"
type textarea "Blank off the lights over the fireplace. Set the missing trim in hall bath. Bla…"
type textarea "x"
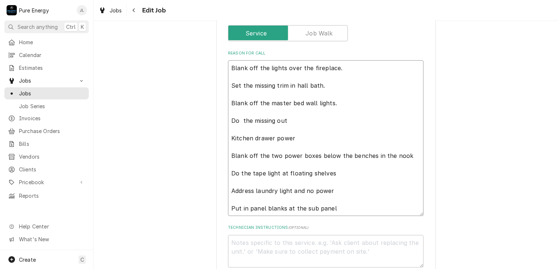
type textarea "Blank off the lights over the fireplace. Set the missing trim in hall bath. Bla…"
type textarea "x"
type textarea "Blank off the lights over the fireplace. Set the missing trim in hall bath. Bla…"
type textarea "x"
type textarea "Blank off the lights over the fireplace. Set the missing trim in hall bath. Bla…"
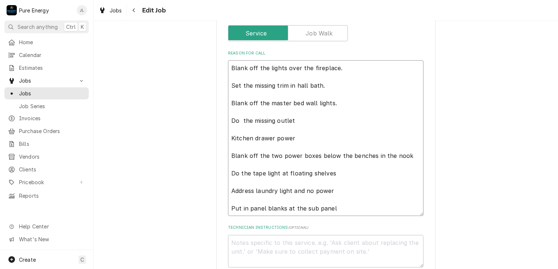
type textarea "x"
type textarea "Blank off the lights over the fireplace. Set the missing trim in hall bath. Bla…"
type textarea "x"
type textarea "Blank off the lights over the fireplace. Set the missing trim in hall bath. Bla…"
type textarea "x"
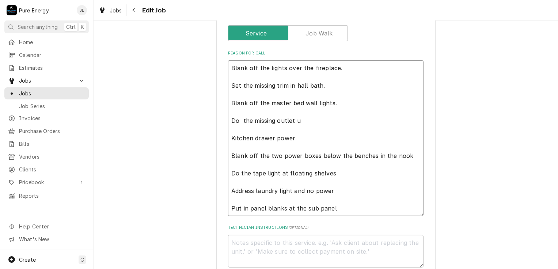
type textarea "Blank off the lights over the fireplace. Set the missing trim in hall bath. Bla…"
type textarea "x"
type textarea "Blank off the lights over the fireplace. Set the missing trim in hall bath. Bla…"
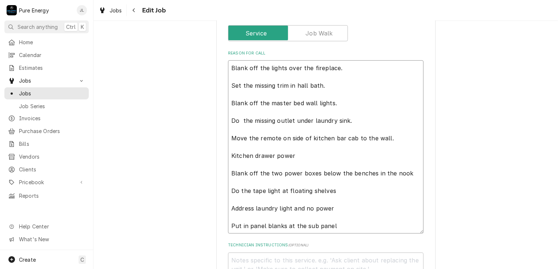
click at [353, 120] on textarea "Blank off the lights over the fireplace. Set the missing trim in hall bath. Bla…" at bounding box center [325, 146] width 195 height 173
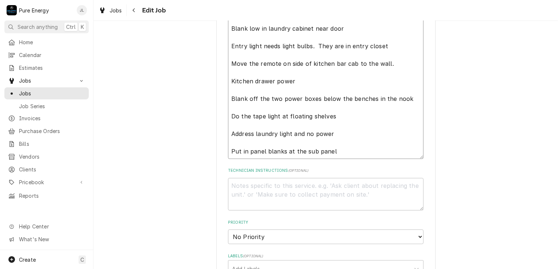
scroll to position [402, 0]
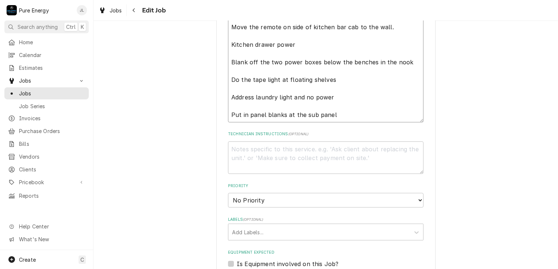
click at [347, 116] on textarea "Blank off the lights over the fireplace. Set the missing trim in hall bath. Bla…" at bounding box center [325, 18] width 195 height 208
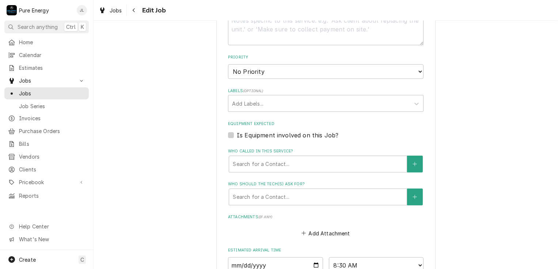
scroll to position [685, 0]
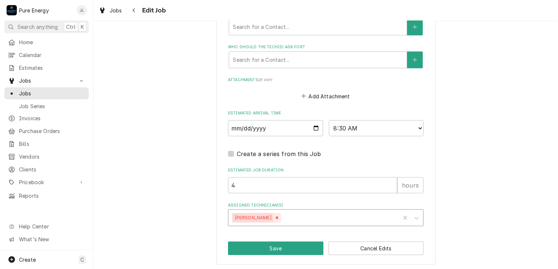
click at [281, 217] on div "Remove James Linnenkamp" at bounding box center [277, 217] width 8 height 9
click at [415, 215] on icon "Assigned Technician(s)" at bounding box center [416, 217] width 7 height 7
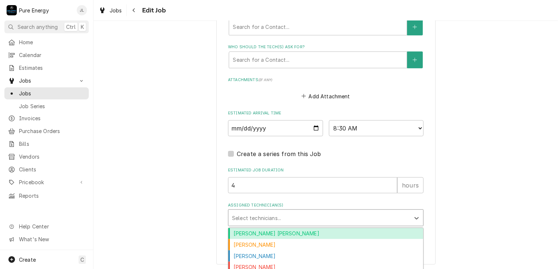
scroll to position [698, 0]
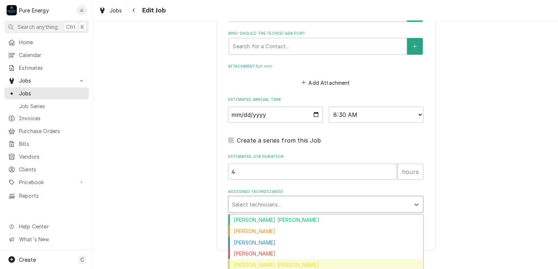
click at [304, 263] on div "[PERSON_NAME] [PERSON_NAME]" at bounding box center [325, 264] width 195 height 11
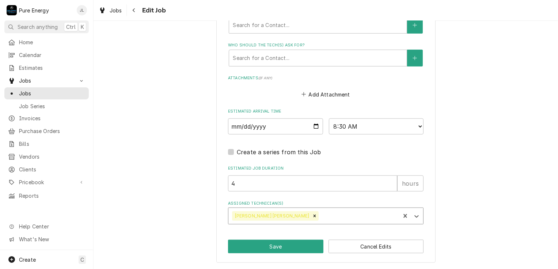
scroll to position [685, 0]
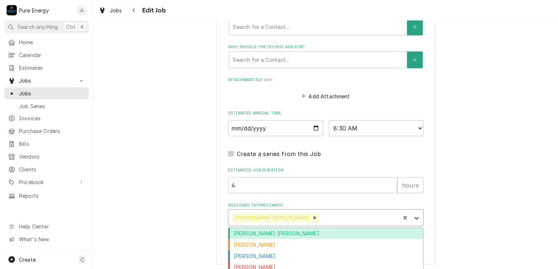
click at [416, 215] on icon "Assigned Technician(s)" at bounding box center [416, 217] width 7 height 7
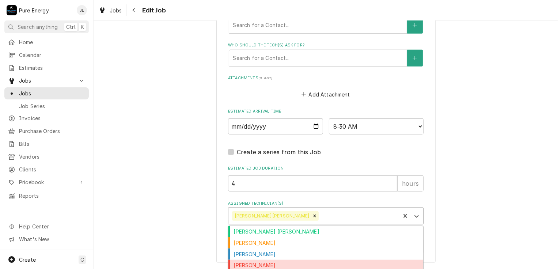
click at [286, 261] on div "[PERSON_NAME]" at bounding box center [325, 265] width 195 height 11
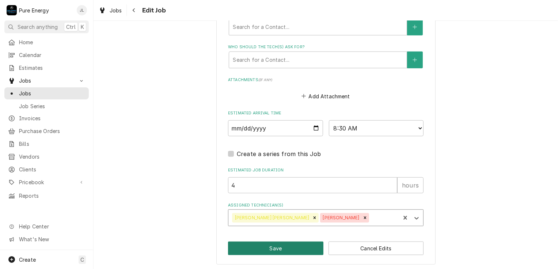
click at [280, 248] on button "Save" at bounding box center [275, 248] width 95 height 14
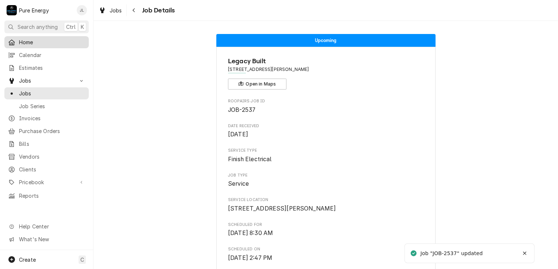
click at [48, 39] on span "Home" at bounding box center [52, 42] width 66 height 8
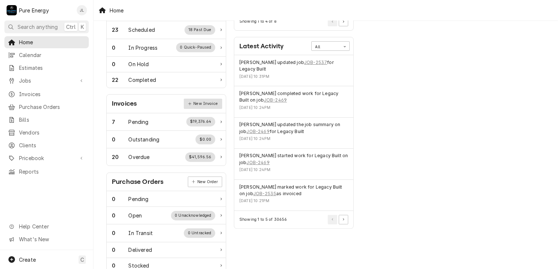
scroll to position [73, 0]
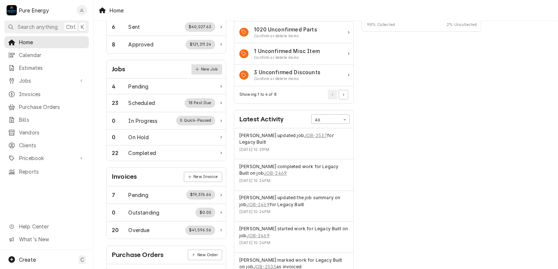
click at [207, 72] on link "New Job" at bounding box center [206, 69] width 31 height 10
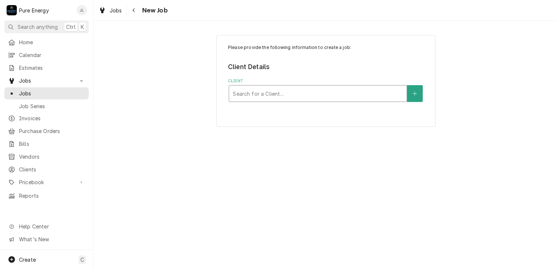
click at [258, 90] on div "Client" at bounding box center [318, 93] width 170 height 13
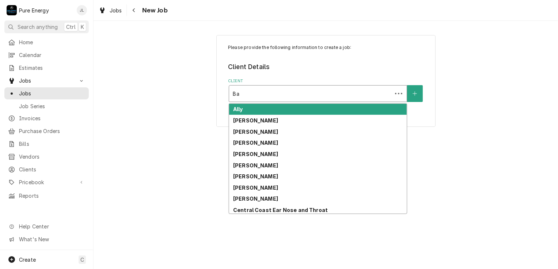
type input "B"
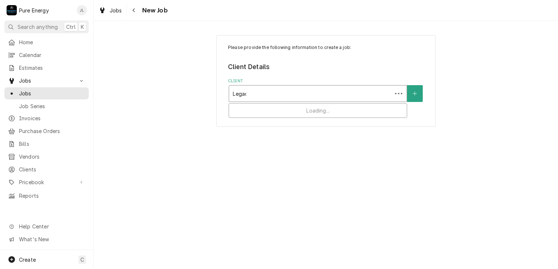
type input "Legacy"
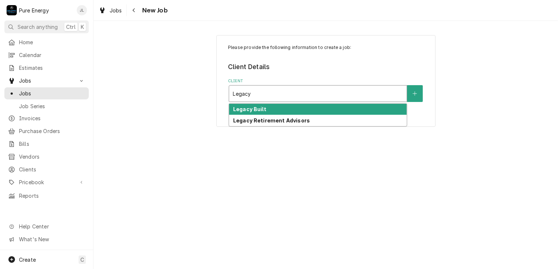
click at [252, 105] on div "Legacy Built" at bounding box center [317, 109] width 177 height 11
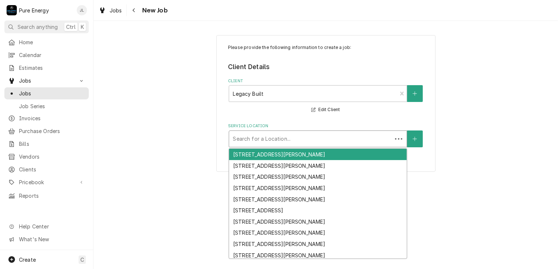
click at [269, 133] on div "Service Location" at bounding box center [311, 138] width 156 height 13
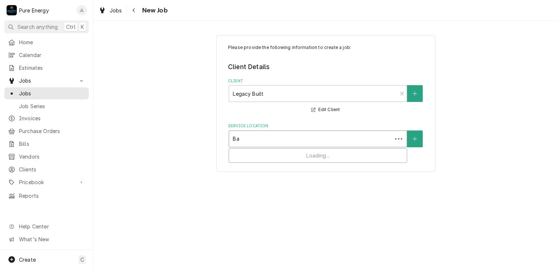
type input "B"
type input "Vine"
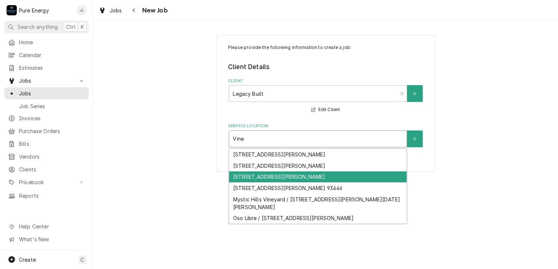
click at [268, 175] on div "[STREET_ADDRESS][PERSON_NAME]" at bounding box center [317, 176] width 177 height 11
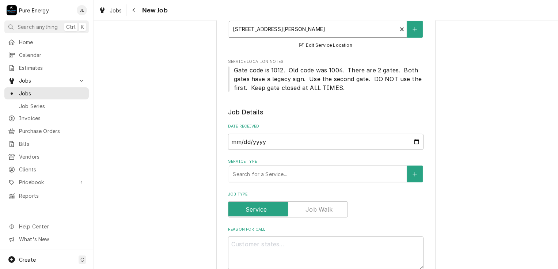
scroll to position [146, 0]
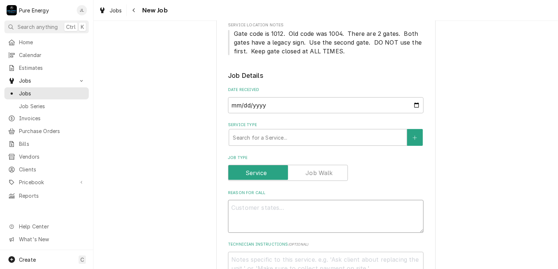
click at [259, 210] on textarea "Reason For Call" at bounding box center [325, 216] width 195 height 33
type textarea "x"
type textarea "N"
type textarea "x"
type textarea "Ne"
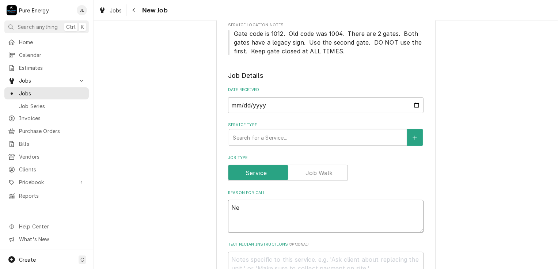
type textarea "x"
type textarea "Nee"
type textarea "x"
type textarea "Need"
type textarea "x"
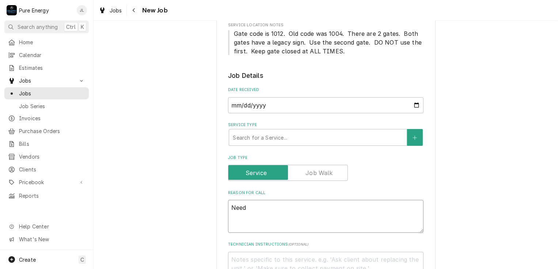
type textarea "Need t"
type textarea "x"
type textarea "Need to"
type textarea "x"
type textarea "Need to"
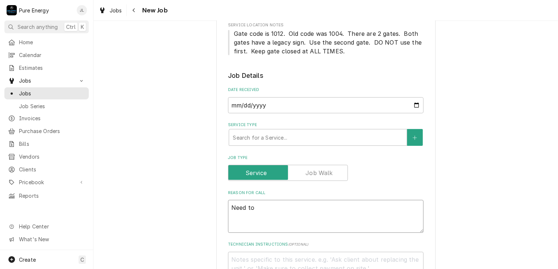
type textarea "x"
type textarea "Need to pu"
type textarea "x"
type textarea "Need to put"
type textarea "x"
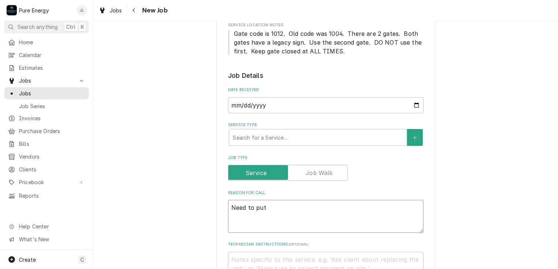
type textarea "Need to put"
type textarea "x"
type textarea "Need to put b"
type textarea "x"
type textarea "Need to put bl"
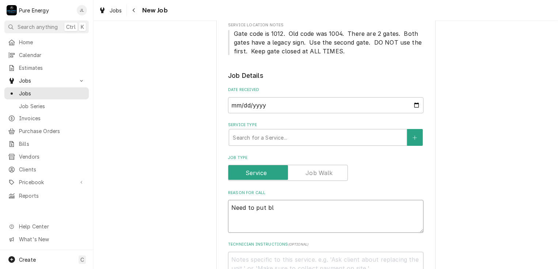
type textarea "x"
type textarea "Need to put [PERSON_NAME]"
type textarea "x"
type textarea "Need to put blank"
type textarea "x"
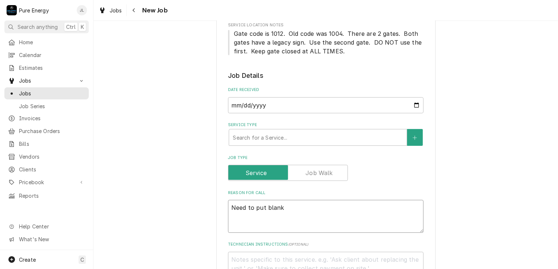
type textarea "Need to put blank"
type textarea "x"
type textarea "Need to put blank o"
type textarea "x"
type textarea "Need to put blank on"
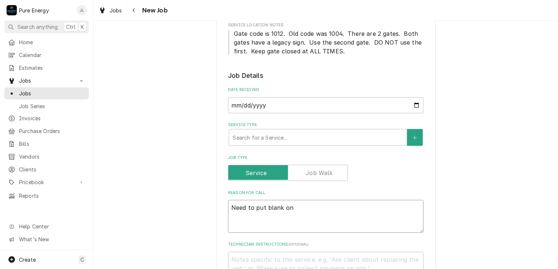
type textarea "x"
type textarea "Need to put blank on"
type textarea "x"
type textarea "Need to put blank on c"
type textarea "x"
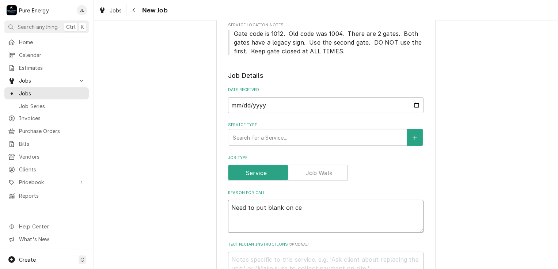
type textarea "Need to put blank on cei"
type textarea "x"
type textarea "Need to put blank on ceil"
type textarea "x"
type textarea "Need to put blank on ceili"
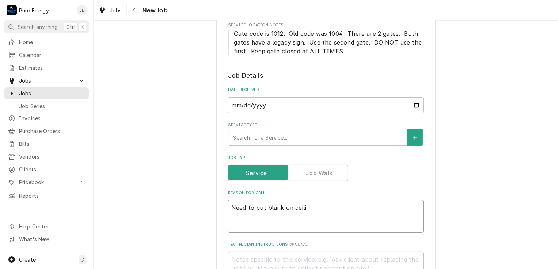
type textarea "x"
type textarea "Need to put blank on ceilin"
type textarea "x"
type textarea "Need to put blank on ceiling"
type textarea "x"
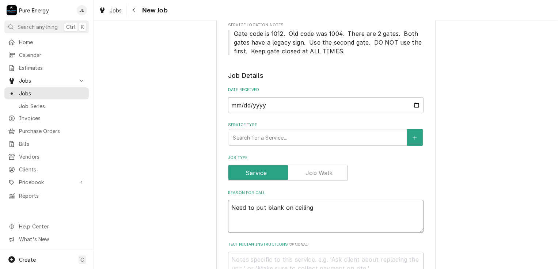
type textarea "Need to put blank on ceiling"
type textarea "x"
type textarea "Need to put blank on ceiling an"
type textarea "x"
type textarea "Need to put blank on ceiling and"
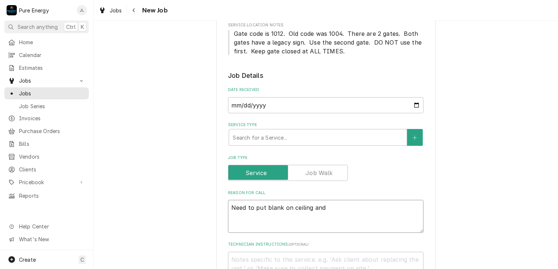
type textarea "x"
type textarea "Need to put blank on ceiling and"
type textarea "x"
type textarea "Need to put blank on ceiling and w"
type textarea "x"
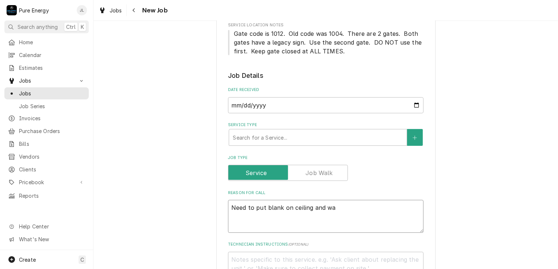
type textarea "Need to put blank on ceiling and wal"
type textarea "x"
type textarea "Need to put blank on ceiling and wall"
type textarea "x"
type textarea "Need to put blank on ceiling and wall"
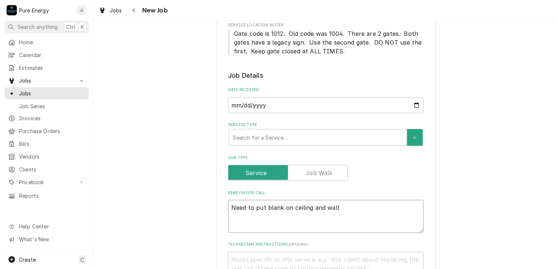
type textarea "x"
type textarea "Need to put blank on ceiling and wall j"
type textarea "x"
type textarea "Need to put blank on ceiling and wall ju"
type textarea "x"
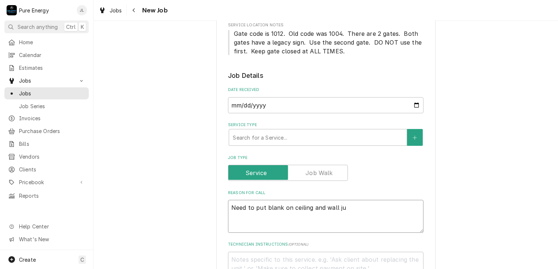
type textarea "Need to put blank on ceiling and wall j"
type textarea "x"
type textarea "Need to put blank on ceiling and [PERSON_NAME]"
type textarea "x"
type textarea "Need to put blank on ceiling and [PERSON_NAME]"
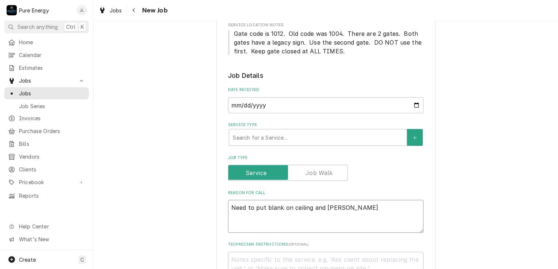
type textarea "x"
type textarea "Need to put blank on ceiling and [PERSON_NAME]"
type textarea "x"
type textarea "Need to put blank on ceiling and [PERSON_NAME] b"
type textarea "x"
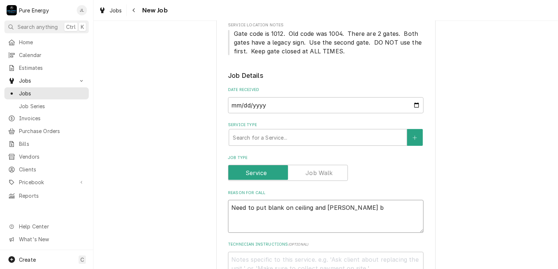
type textarea "Need to put blank on ceiling and [PERSON_NAME] be"
type textarea "x"
type textarea "Need to put blank on ceiling and [PERSON_NAME] bel"
type textarea "x"
type textarea "Need to put blank on ceiling and wall [PERSON_NAME]"
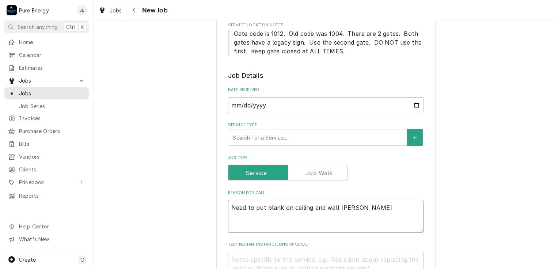
type textarea "x"
type textarea "Need to put blank on ceiling and [PERSON_NAME] below"
type textarea "x"
type textarea "Need to put blank on ceiling and [PERSON_NAME] below."
type textarea "x"
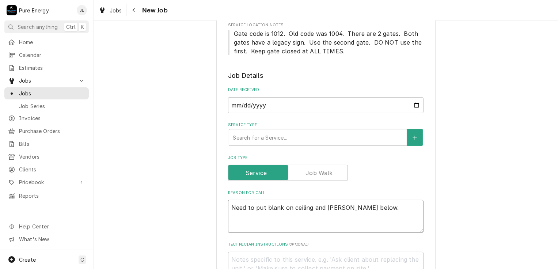
type textarea "Need to put blank on ceiling and [PERSON_NAME] below."
type textarea "x"
type textarea "Need to put blank on ceiling and [PERSON_NAME] below."
type textarea "x"
type textarea "Need to put blank on ceiling and [PERSON_NAME] below. I"
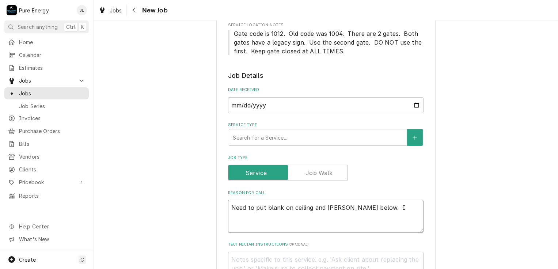
type textarea "x"
type textarea "Need to put blank on ceiling and [PERSON_NAME] below. I"
type textarea "x"
type textarea "Need to put blank on ceiling and [PERSON_NAME] below. I w"
type textarea "x"
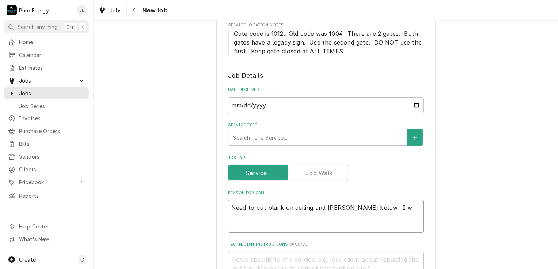
type textarea "Need to put blank on ceiling and [PERSON_NAME] below. I wi"
type textarea "x"
type textarea "Need to put blank on ceiling and [PERSON_NAME] below. I wil"
type textarea "x"
type textarea "Need to put blank on ceiling and [PERSON_NAME] below. I will"
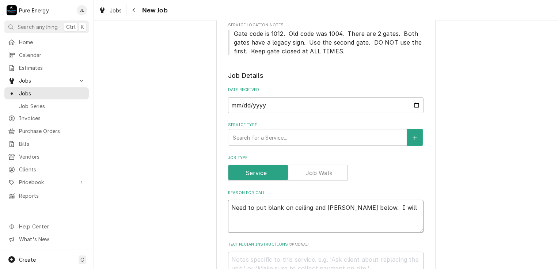
type textarea "x"
type textarea "Need to put blank on ceiling and [PERSON_NAME] below. I will"
type textarea "x"
type textarea "Need to put blank on ceiling and [PERSON_NAME] below. I will o"
type textarea "x"
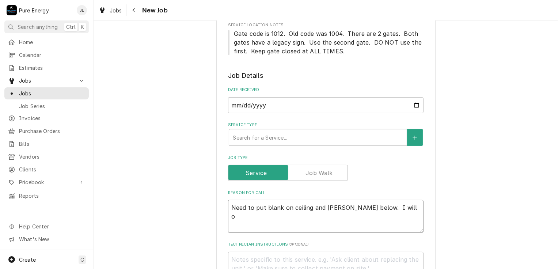
type textarea "Need to put blank on ceiling and [PERSON_NAME] below. I will"
type textarea "x"
type textarea "Need to put blank on ceiling and [PERSON_NAME] below. I will g"
type textarea "x"
type textarea "Need to put blank on ceiling and [PERSON_NAME] below. I will go"
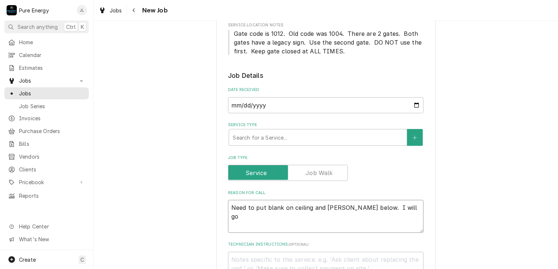
type textarea "x"
type textarea "Need to put blank on ceiling and [PERSON_NAME] below. I will go"
type textarea "x"
type textarea "Need to put blank on ceiling and [PERSON_NAME] below. I will go o"
type textarea "x"
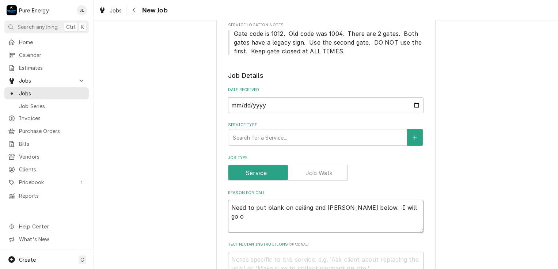
type textarea "Need to put blank on ceiling and [PERSON_NAME] below. I will go ob"
type textarea "x"
type textarea "Need to put blank on ceiling and [PERSON_NAME] below. I will go obe"
type textarea "x"
type textarea "Need to put blank on ceiling and [PERSON_NAME] below. I will go [PERSON_NAME]"
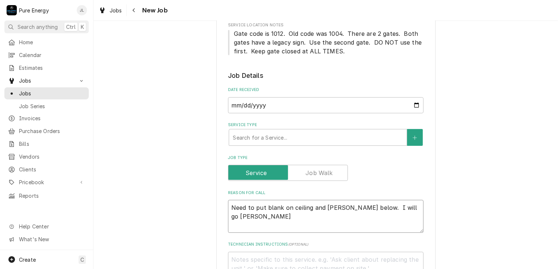
type textarea "x"
type textarea "Need to put blank on ceiling and [PERSON_NAME] below. I will go obe"
type textarea "x"
type textarea "Need to put blank on ceiling and [PERSON_NAME] below. I will go ob"
type textarea "x"
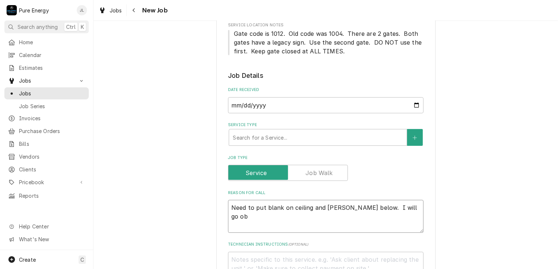
type textarea "Need to put blank on ceiling and [PERSON_NAME] below. I will go o"
type textarea "x"
type textarea "Need to put blank on ceiling and [PERSON_NAME] below. I will go ov"
type textarea "x"
type textarea "Need to put blank on ceiling and [PERSON_NAME] below. I will go ove"
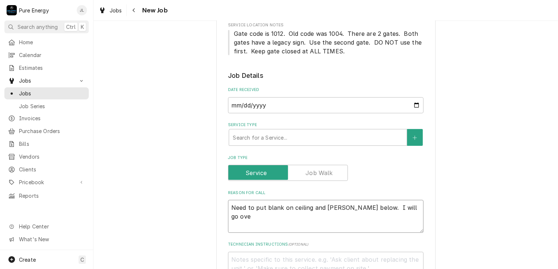
type textarea "x"
type textarea "Need to put blank on ceiling and [PERSON_NAME] below. I will go over"
type textarea "x"
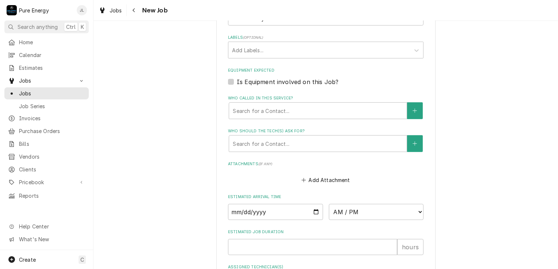
scroll to position [475, 0]
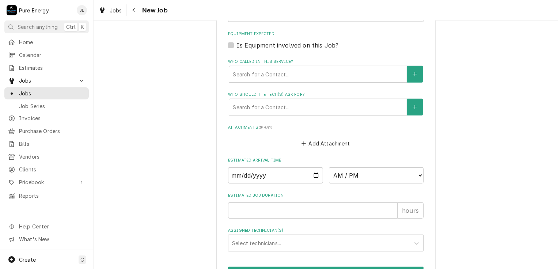
type textarea "Need to put blank on ceiling and [PERSON_NAME] below. I will go over"
click at [311, 172] on input "Date" at bounding box center [275, 175] width 95 height 16
type textarea "x"
type input "2025-08-19"
type textarea "x"
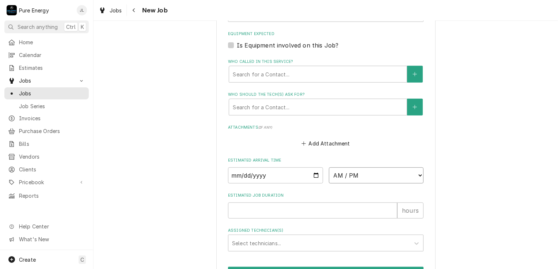
click at [418, 173] on select "AM / PM 6:00 AM 6:15 AM 6:30 AM 6:45 AM 7:00 AM 7:15 AM 7:30 AM 7:45 AM 8:00 AM…" at bounding box center [376, 175] width 95 height 16
select select "08:30:00"
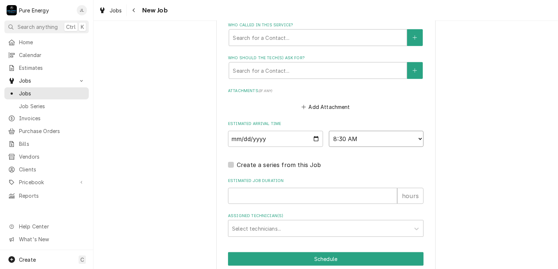
scroll to position [540, 0]
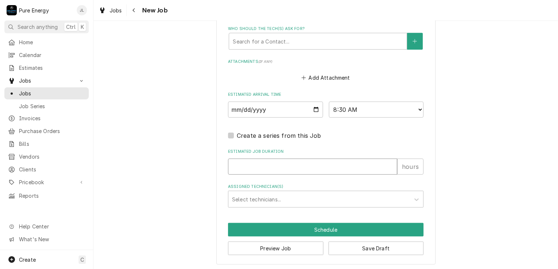
click at [294, 167] on input "Estimated Job Duration" at bounding box center [312, 166] width 169 height 16
type textarea "x"
type input ".5"
type textarea "x"
type input ".5"
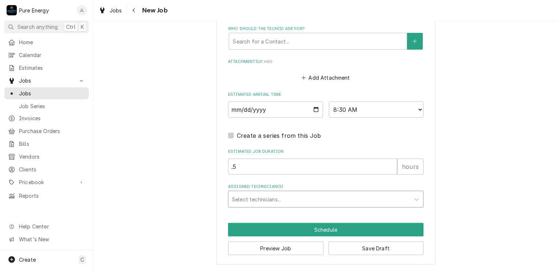
click at [293, 195] on div "Assigned Technician(s)" at bounding box center [319, 198] width 174 height 13
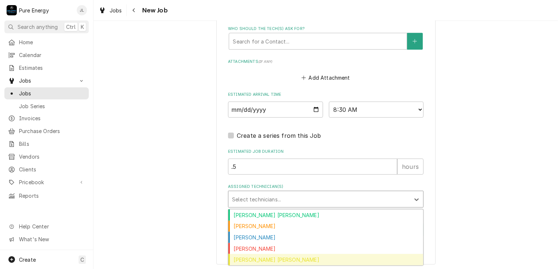
click at [266, 256] on div "Rodolfo Hernandez Lorenzo" at bounding box center [325, 259] width 195 height 11
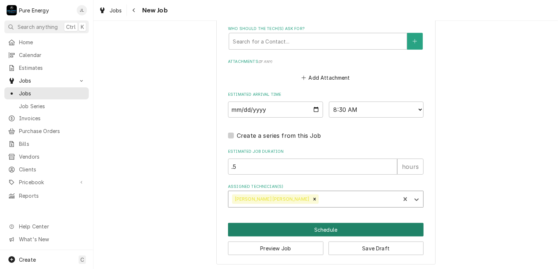
click at [294, 225] on button "Schedule" at bounding box center [325, 230] width 195 height 14
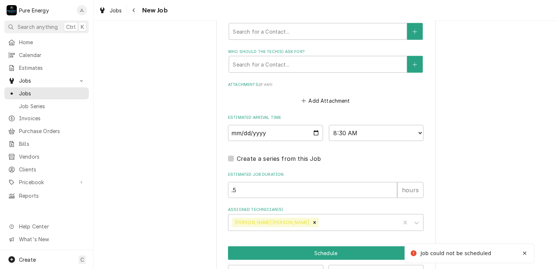
scroll to position [247, 0]
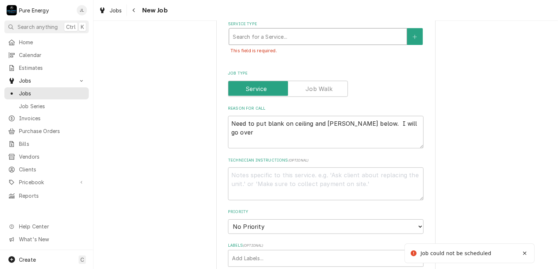
click at [300, 37] on div "Service Type" at bounding box center [318, 36] width 170 height 13
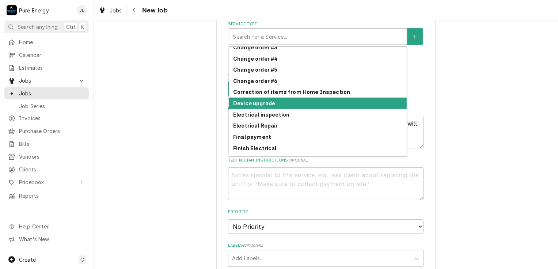
scroll to position [223, 0]
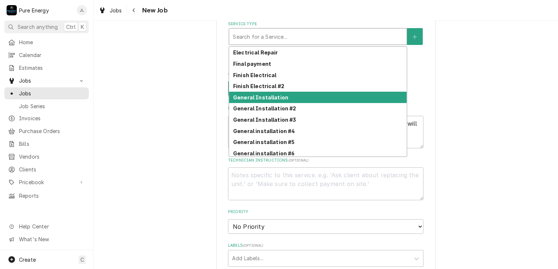
click at [292, 99] on div "General Installation" at bounding box center [317, 97] width 177 height 11
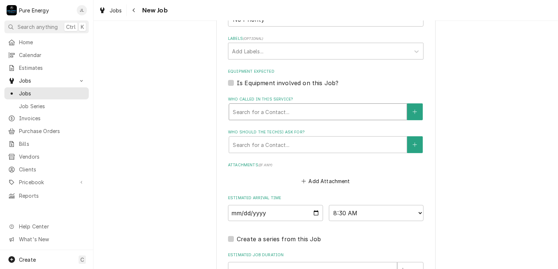
scroll to position [569, 0]
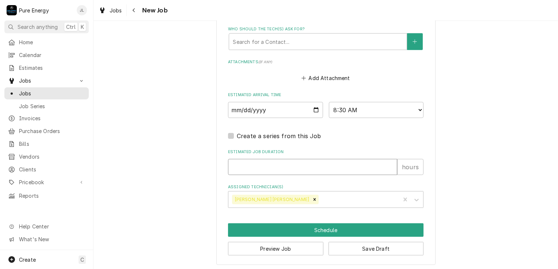
click at [300, 164] on input "Estimated Job Duration" at bounding box center [312, 167] width 169 height 16
type textarea "x"
type input ".8"
type textarea "x"
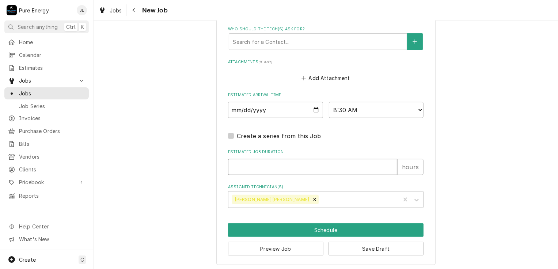
type input ".5"
type textarea "x"
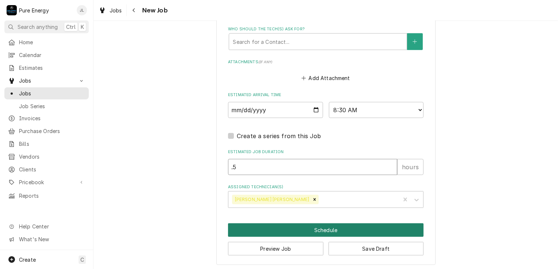
type input ".5"
click at [322, 226] on button "Schedule" at bounding box center [325, 230] width 195 height 14
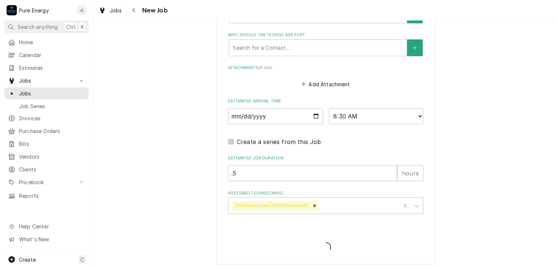
type textarea "x"
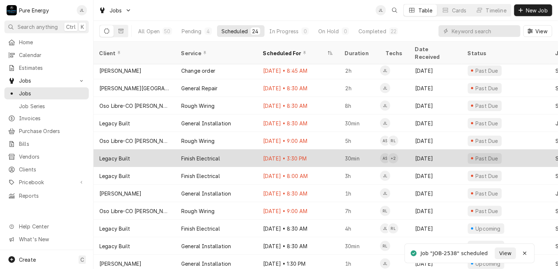
scroll to position [213, 0]
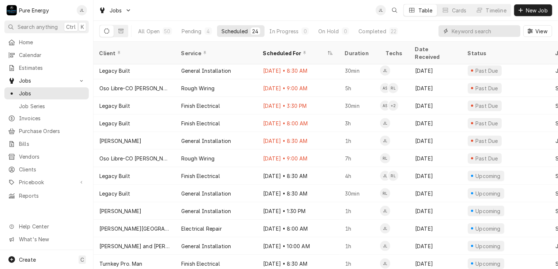
click at [454, 34] on input "Dynamic Content Wrapper" at bounding box center [483, 31] width 65 height 12
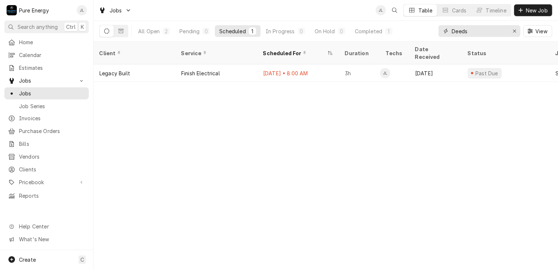
type input "Deeds"
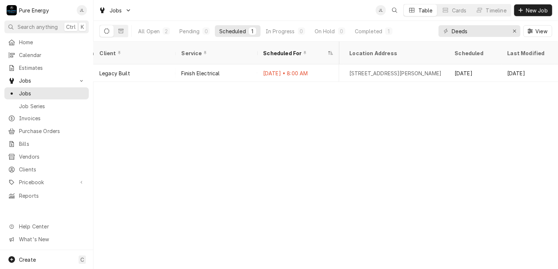
scroll to position [0, 298]
